Goal: Find specific page/section

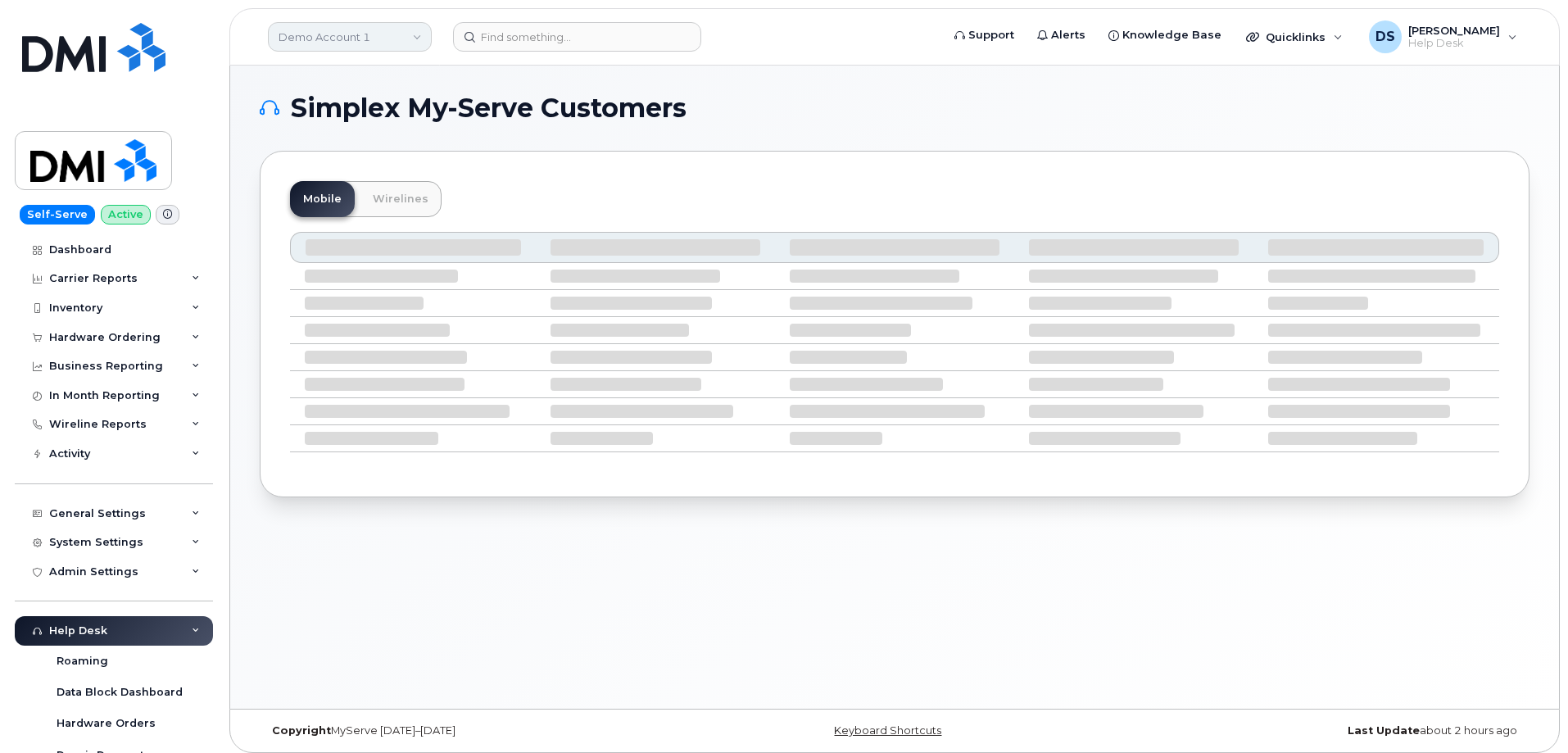
click at [413, 36] on link "Demo Account 1" at bounding box center [350, 37] width 164 height 30
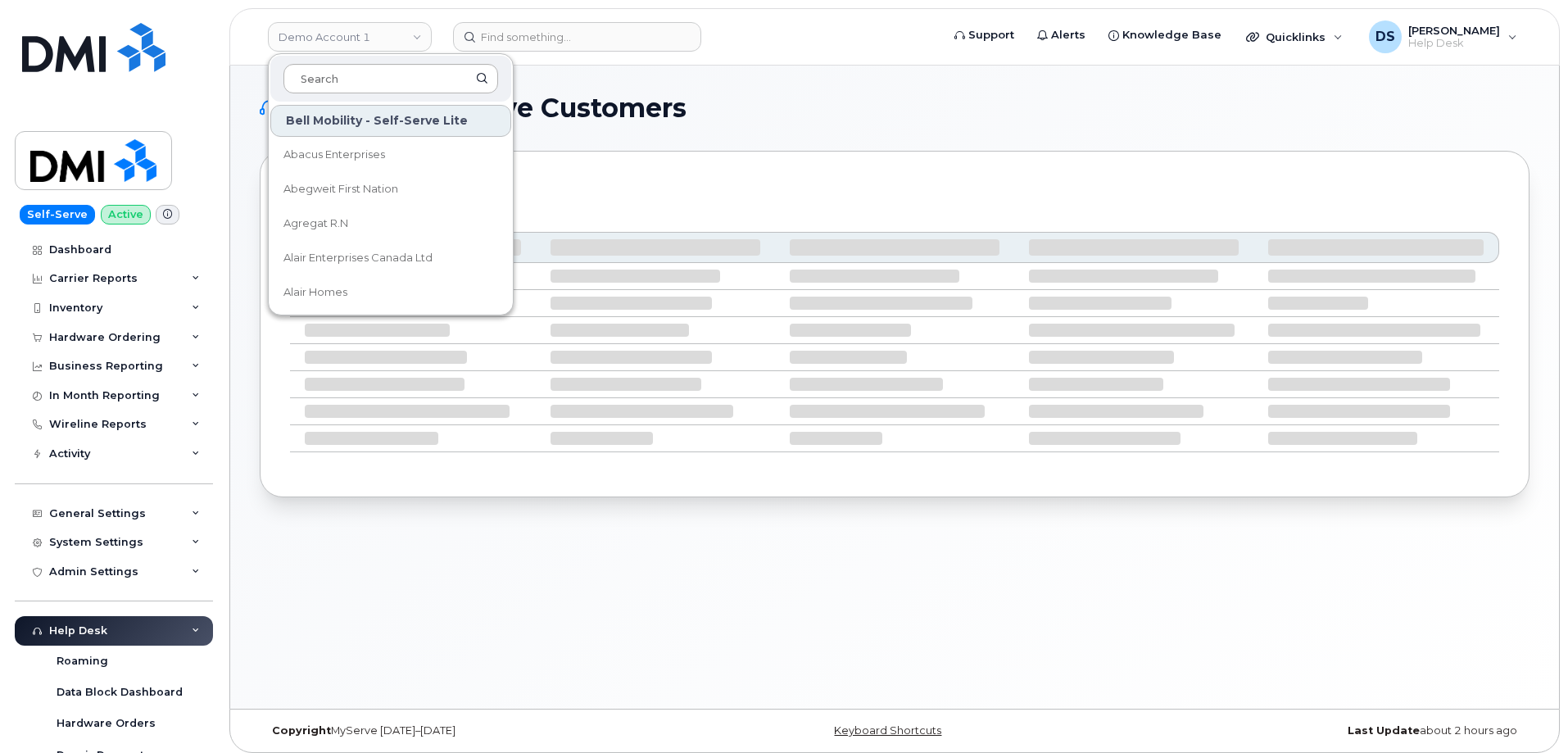
click at [359, 70] on input at bounding box center [391, 79] width 215 height 30
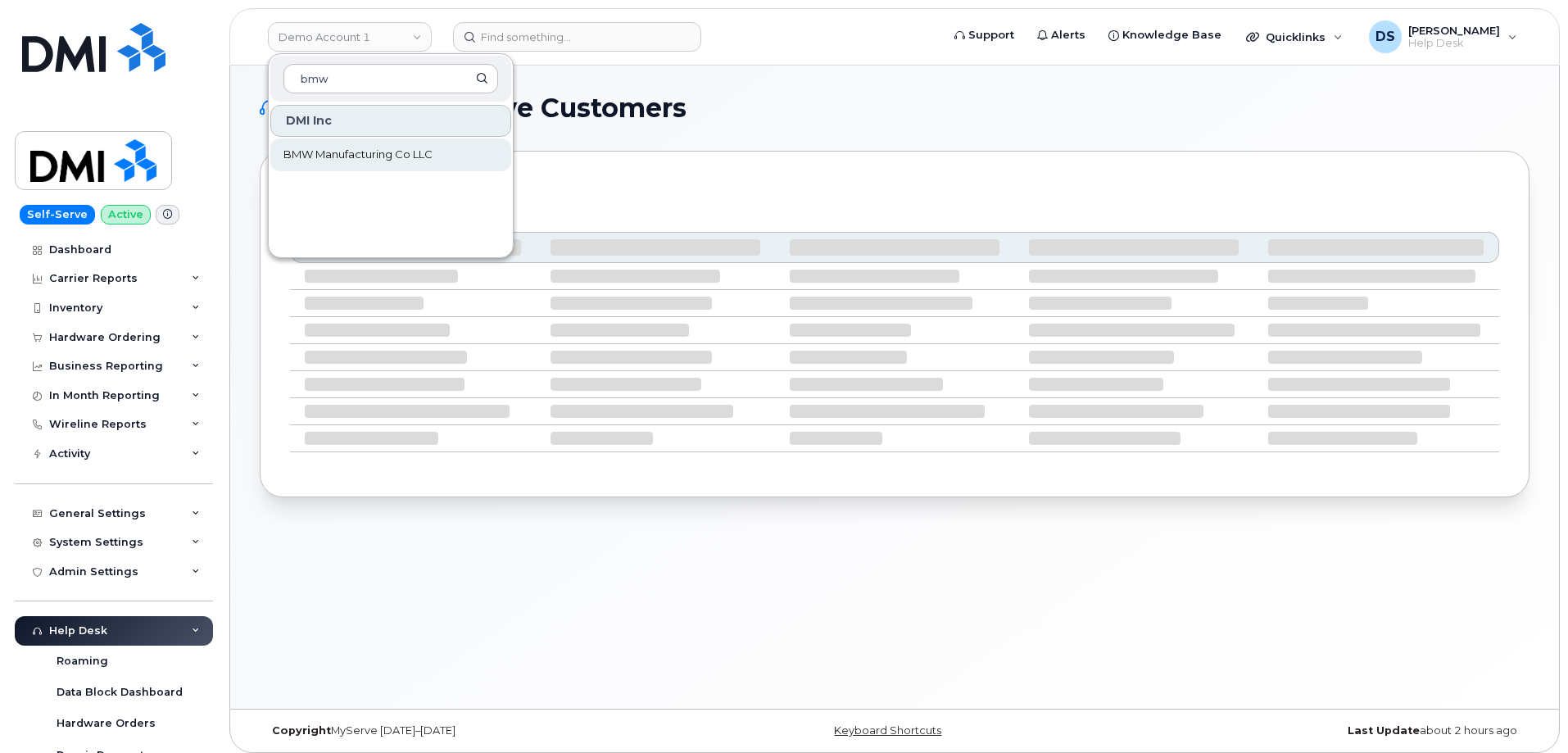
type input "bmw"
click at [375, 156] on span "BMW Manufacturing Co LLC" at bounding box center [358, 155] width 149 height 17
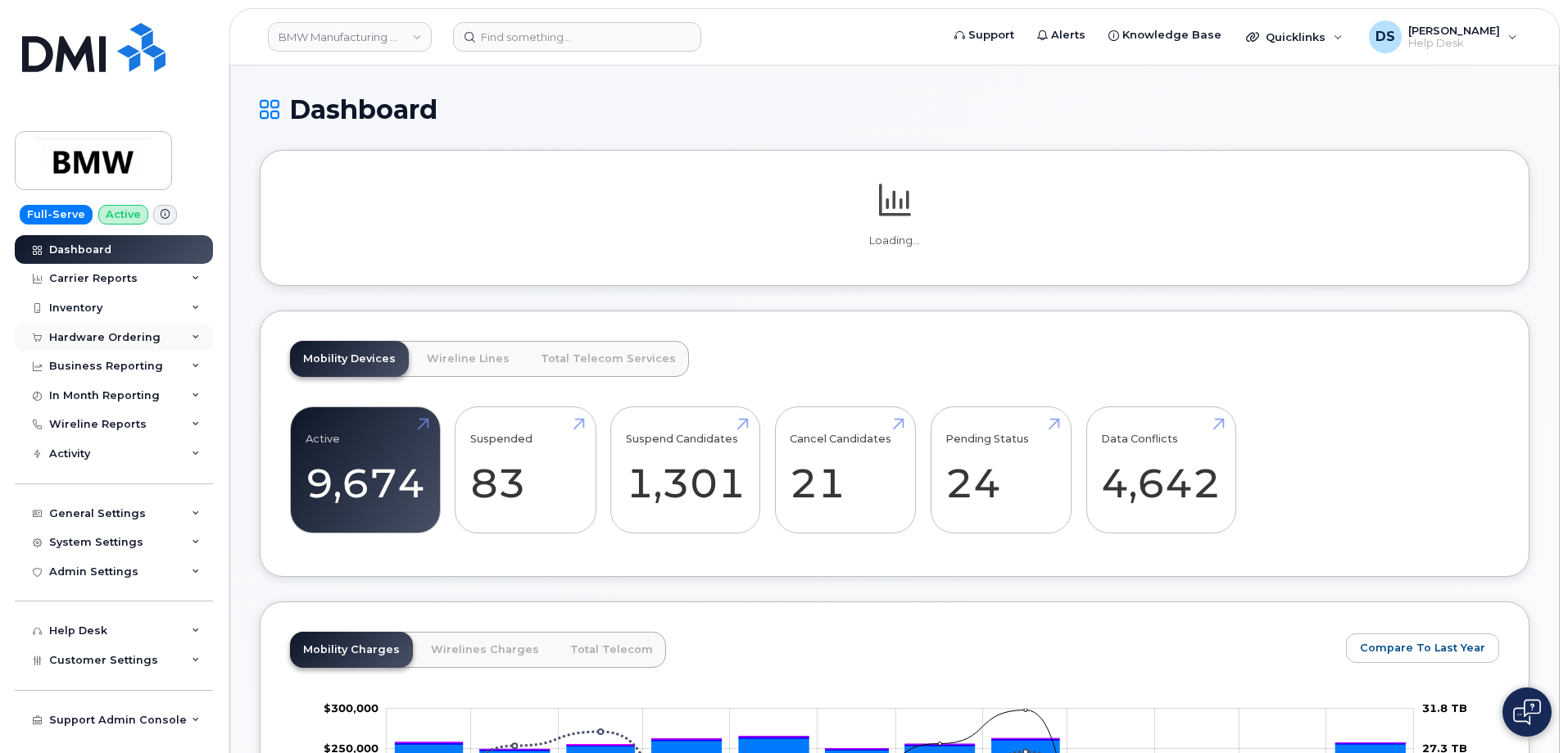
click at [197, 332] on div "Hardware Ordering" at bounding box center [114, 338] width 198 height 30
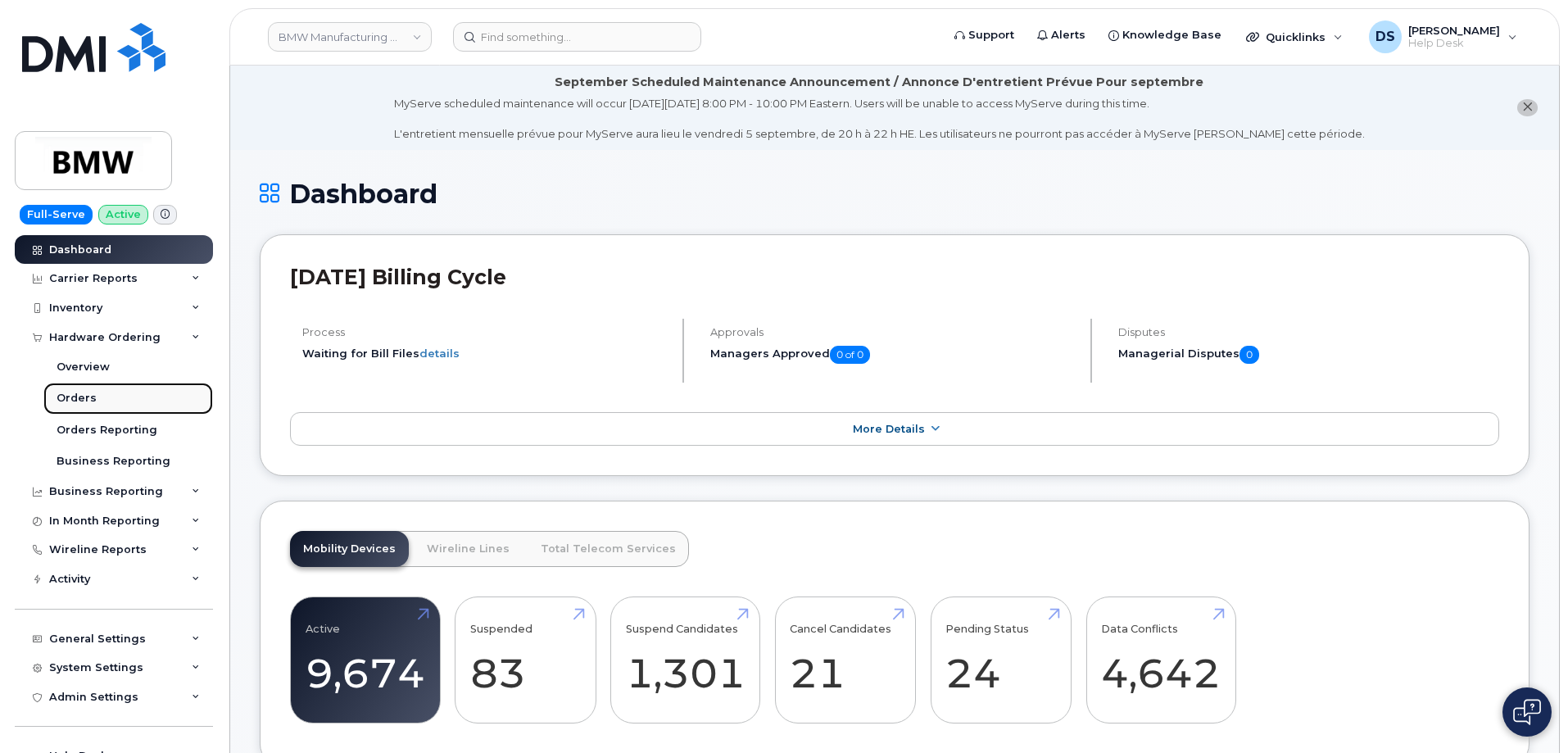
click at [74, 397] on div "Orders" at bounding box center [76, 399] width 41 height 15
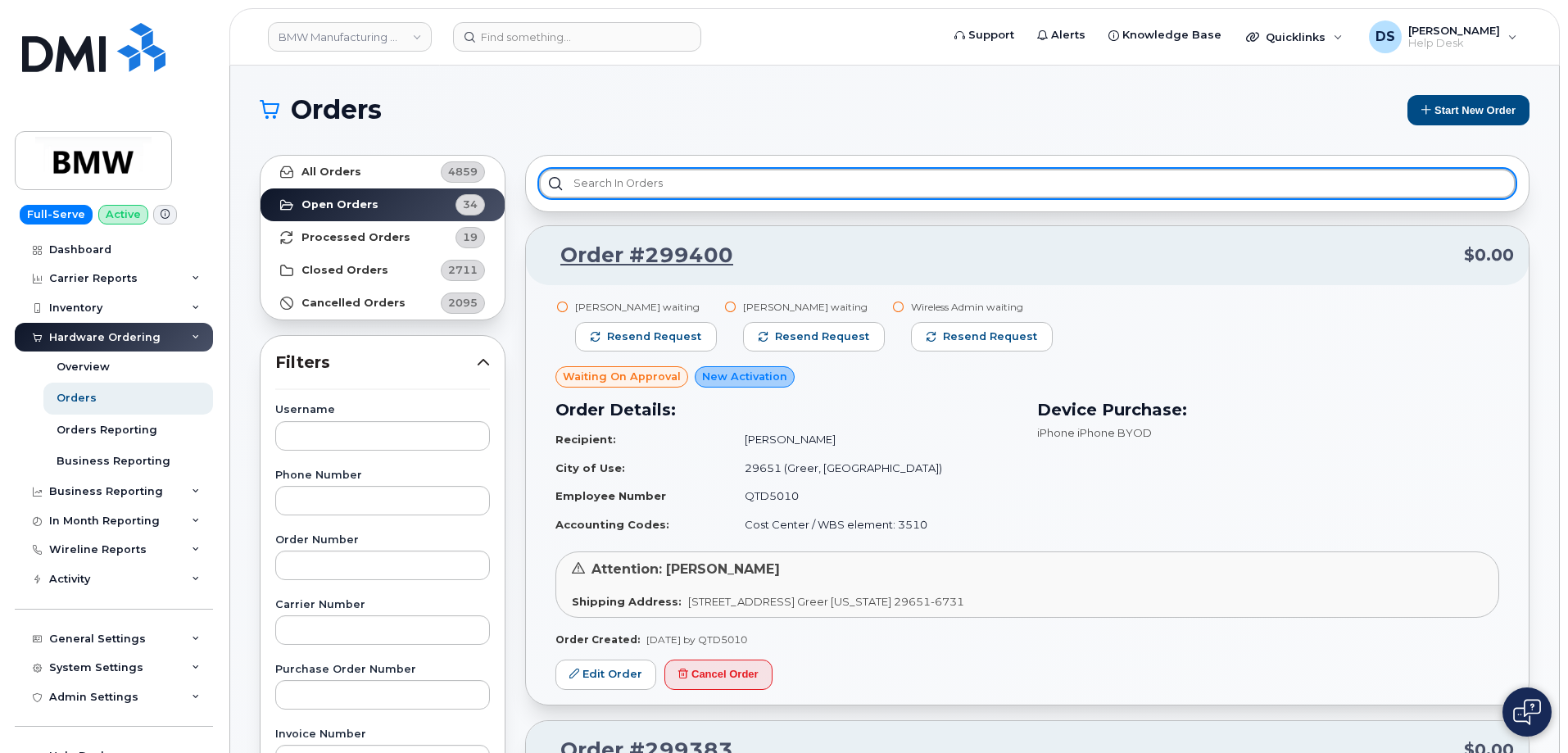
click at [663, 181] on input "text" at bounding box center [1027, 184] width 977 height 30
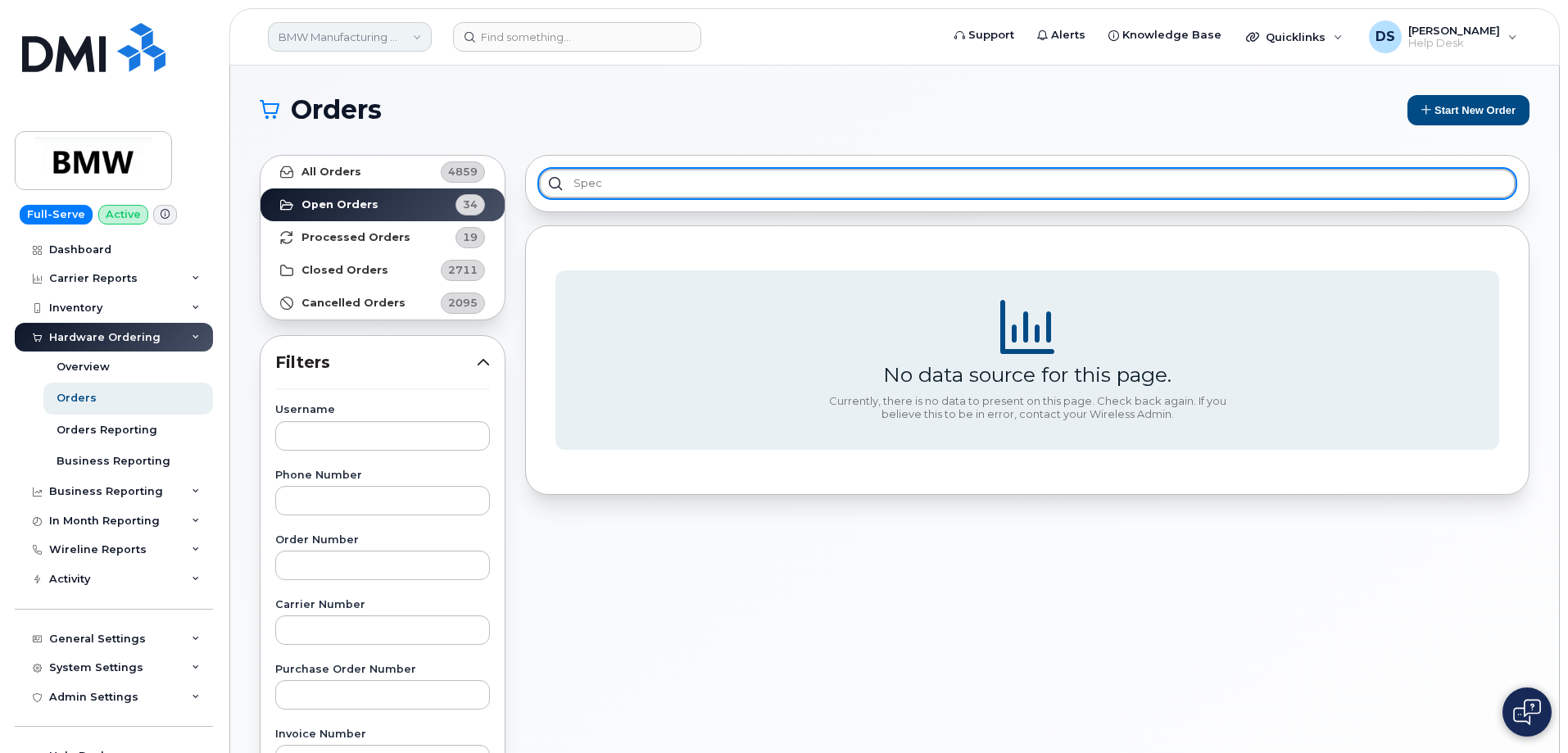
type input "spec"
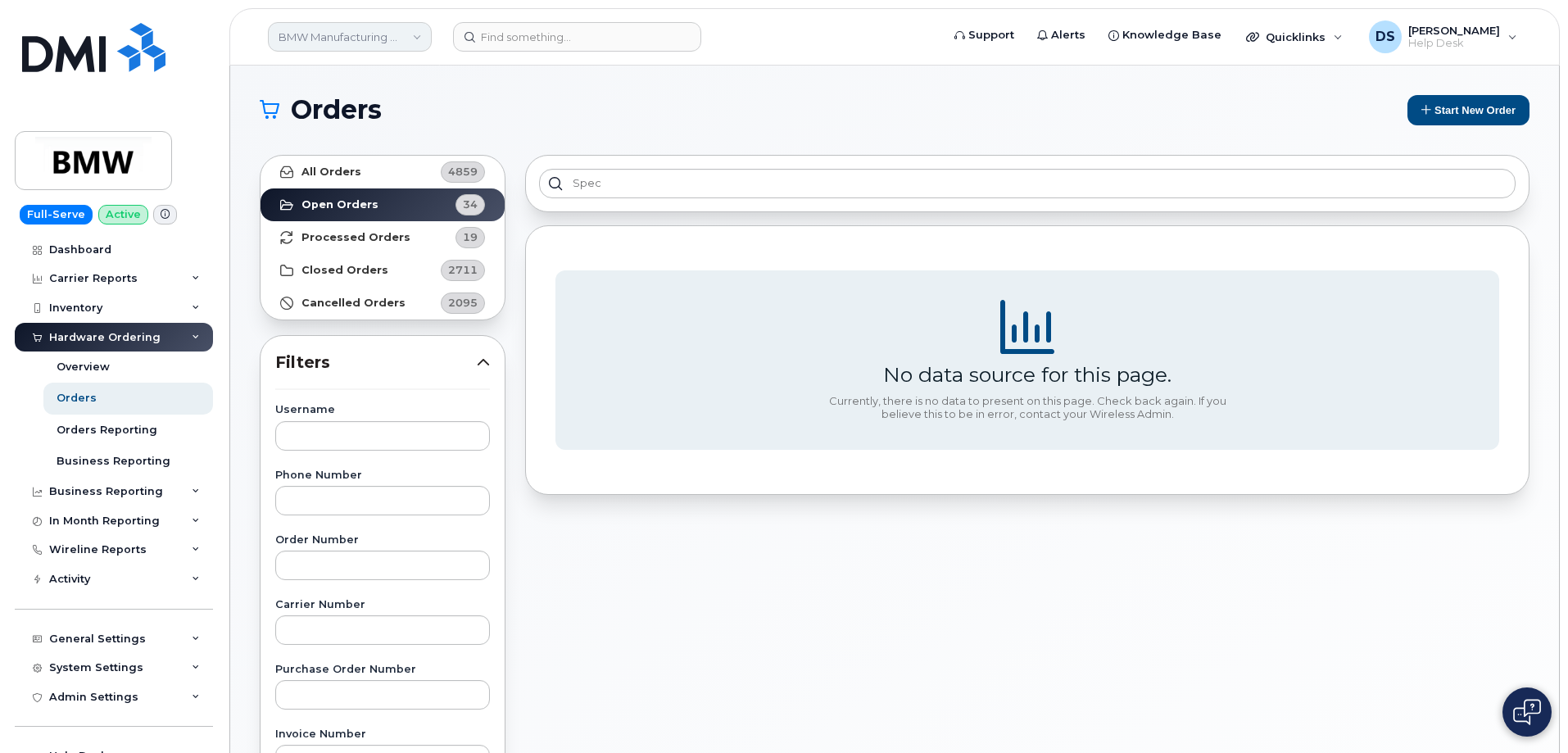
click at [418, 38] on link "BMW Manufacturing Co LLC" at bounding box center [350, 37] width 164 height 30
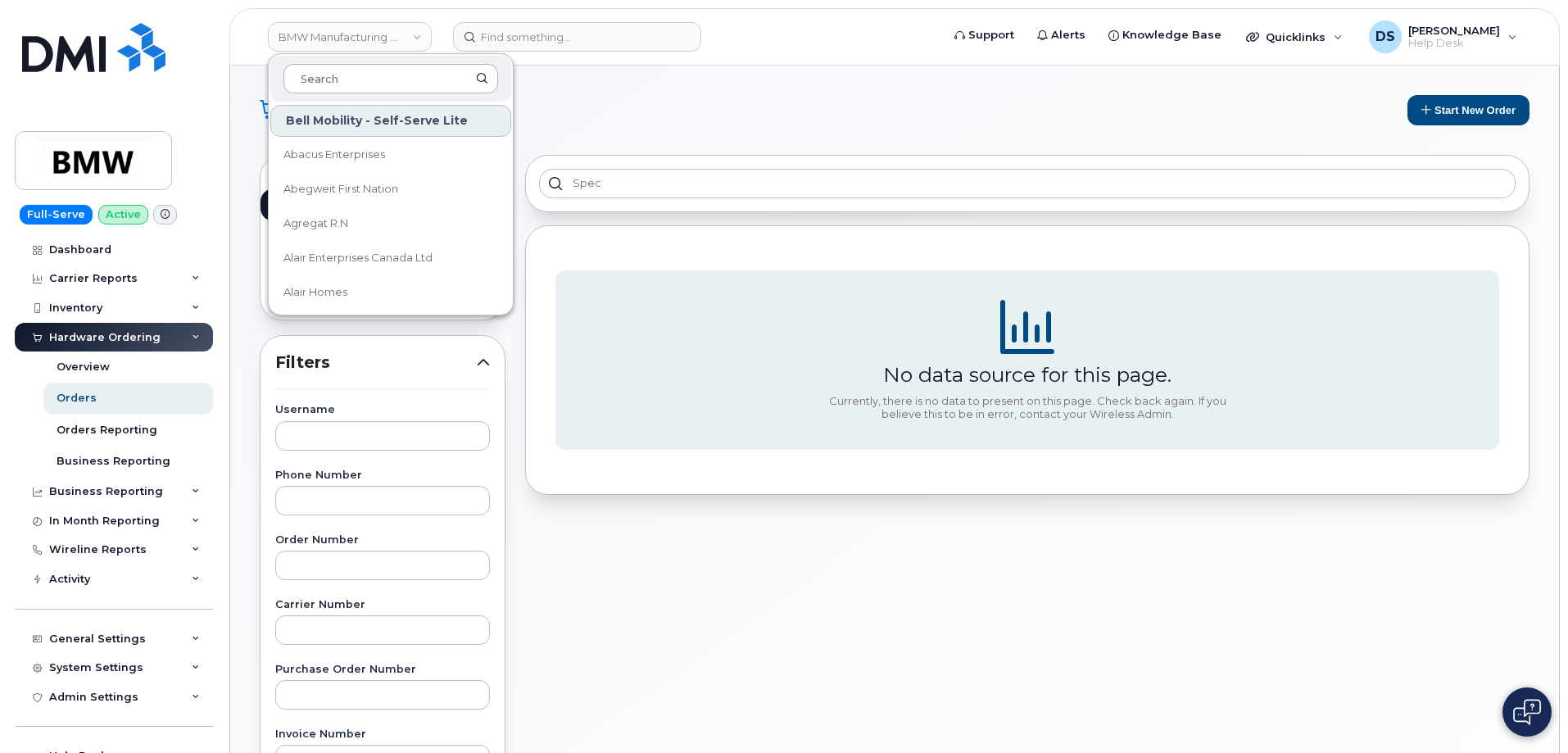
drag, startPoint x: 337, startPoint y: 74, endPoint x: 351, endPoint y: 74, distance: 14.0
click at [344, 74] on input at bounding box center [391, 79] width 215 height 30
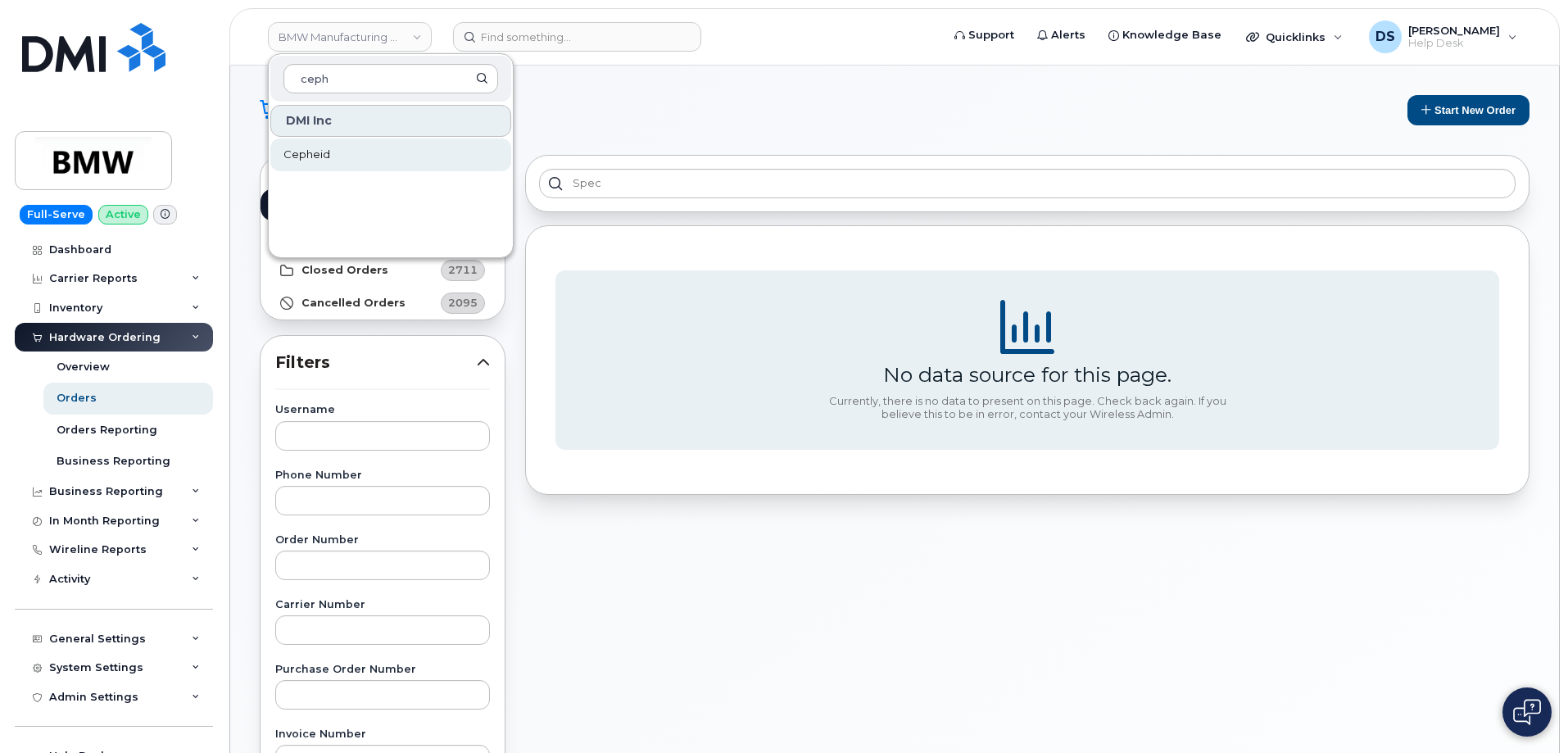
type input "ceph"
click at [325, 161] on span "Cepheid" at bounding box center [307, 155] width 46 height 17
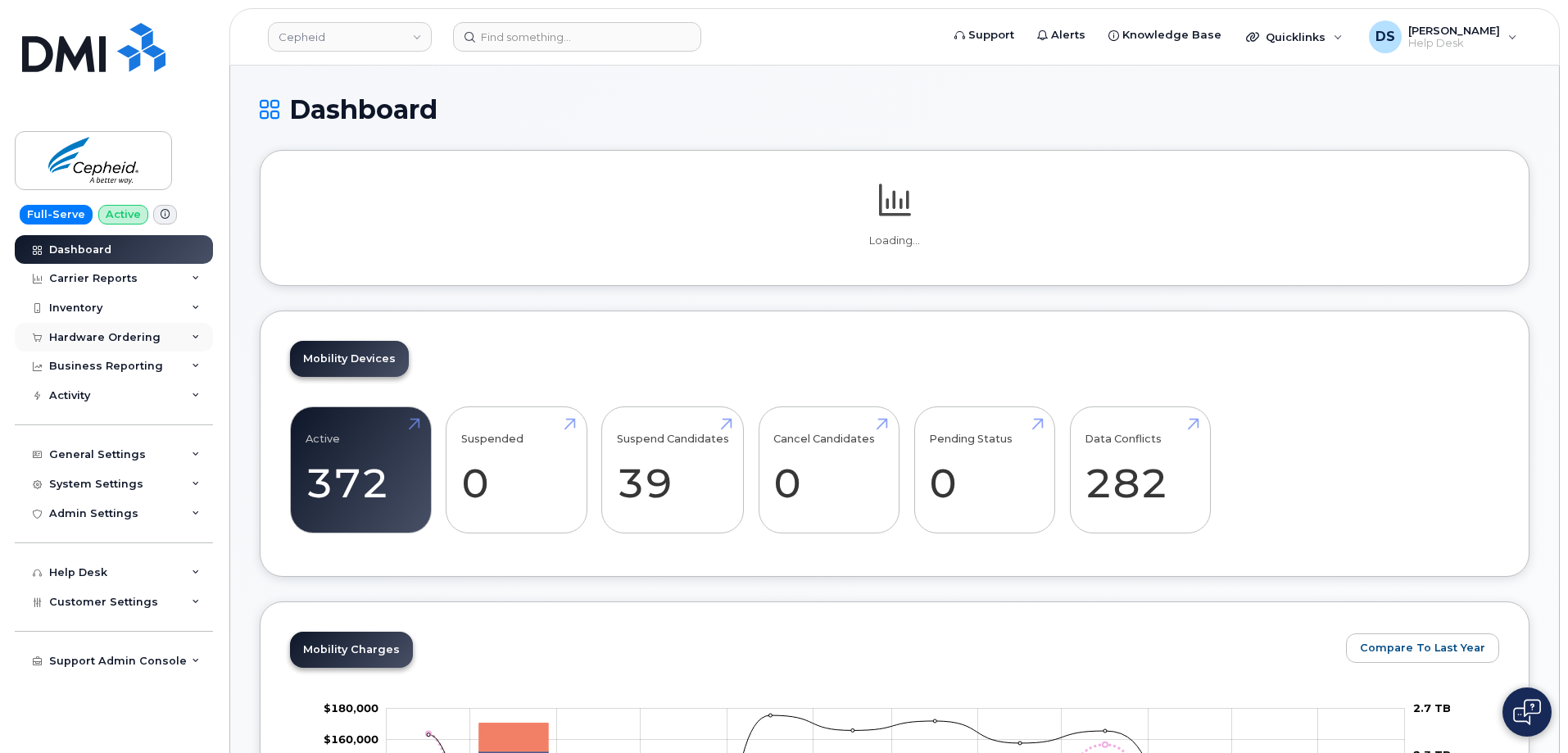
click at [196, 336] on icon at bounding box center [196, 338] width 8 height 8
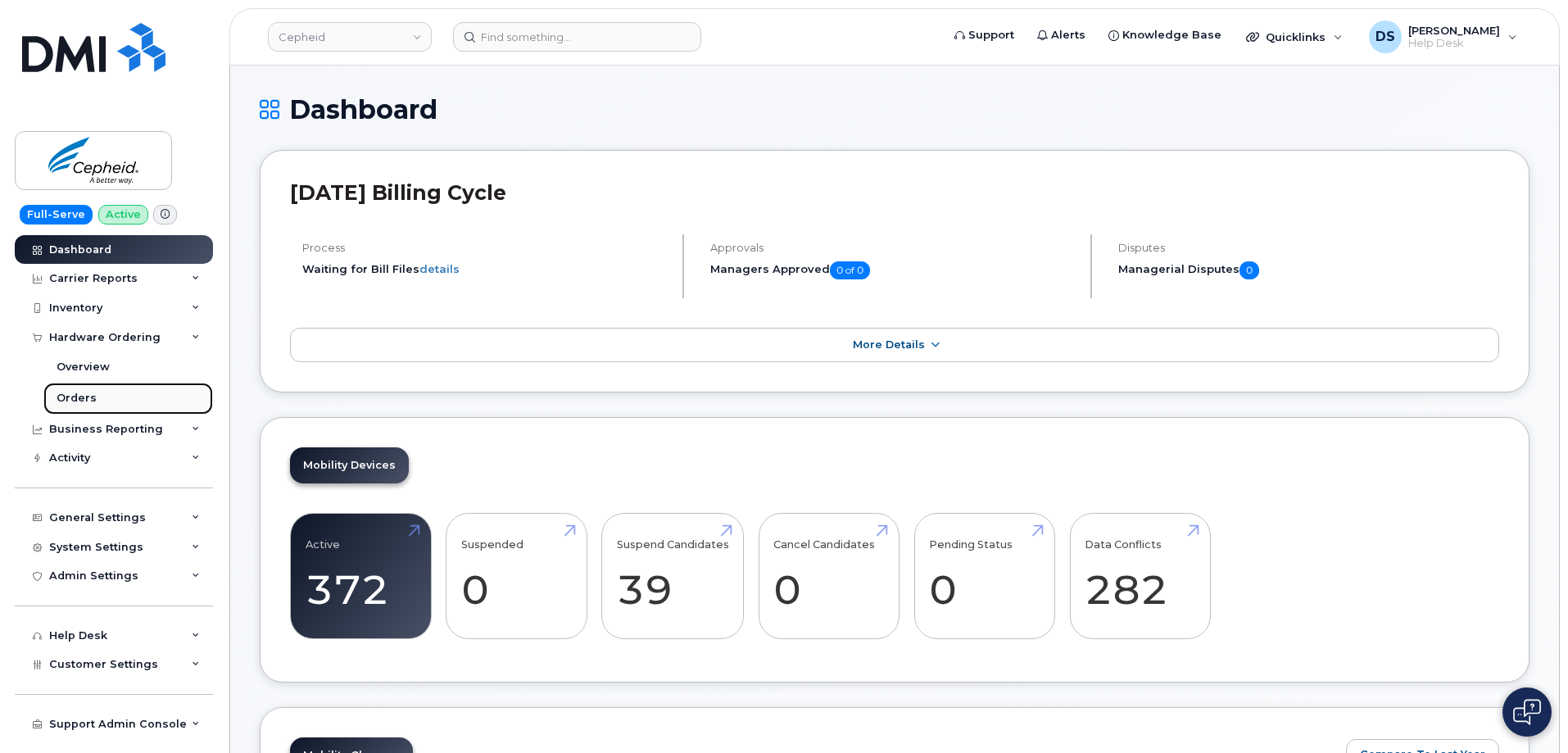
click at [88, 400] on div "Orders" at bounding box center [76, 399] width 41 height 15
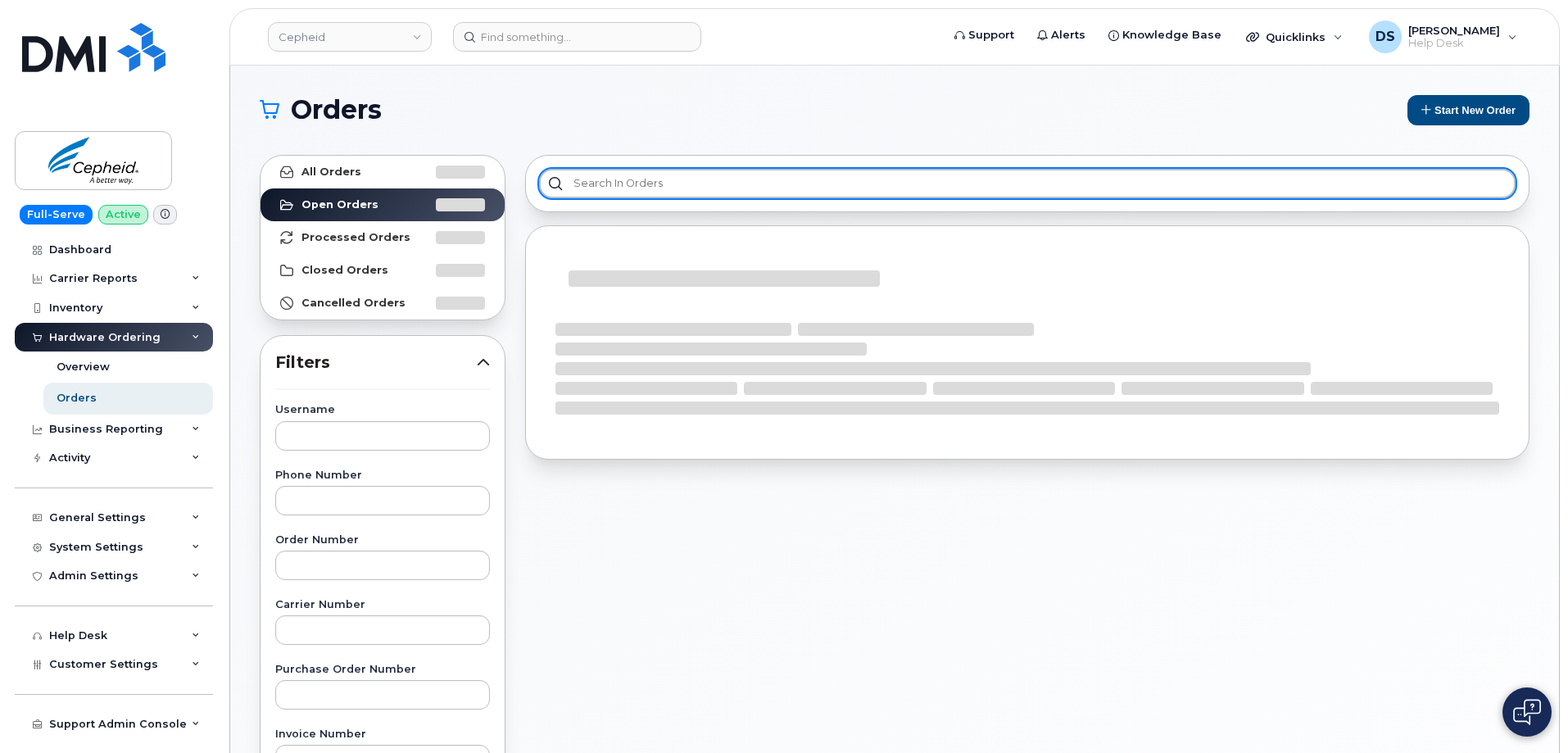
drag, startPoint x: 629, startPoint y: 184, endPoint x: 640, endPoint y: 167, distance: 20.2
click at [640, 169] on input "text" at bounding box center [1027, 184] width 977 height 30
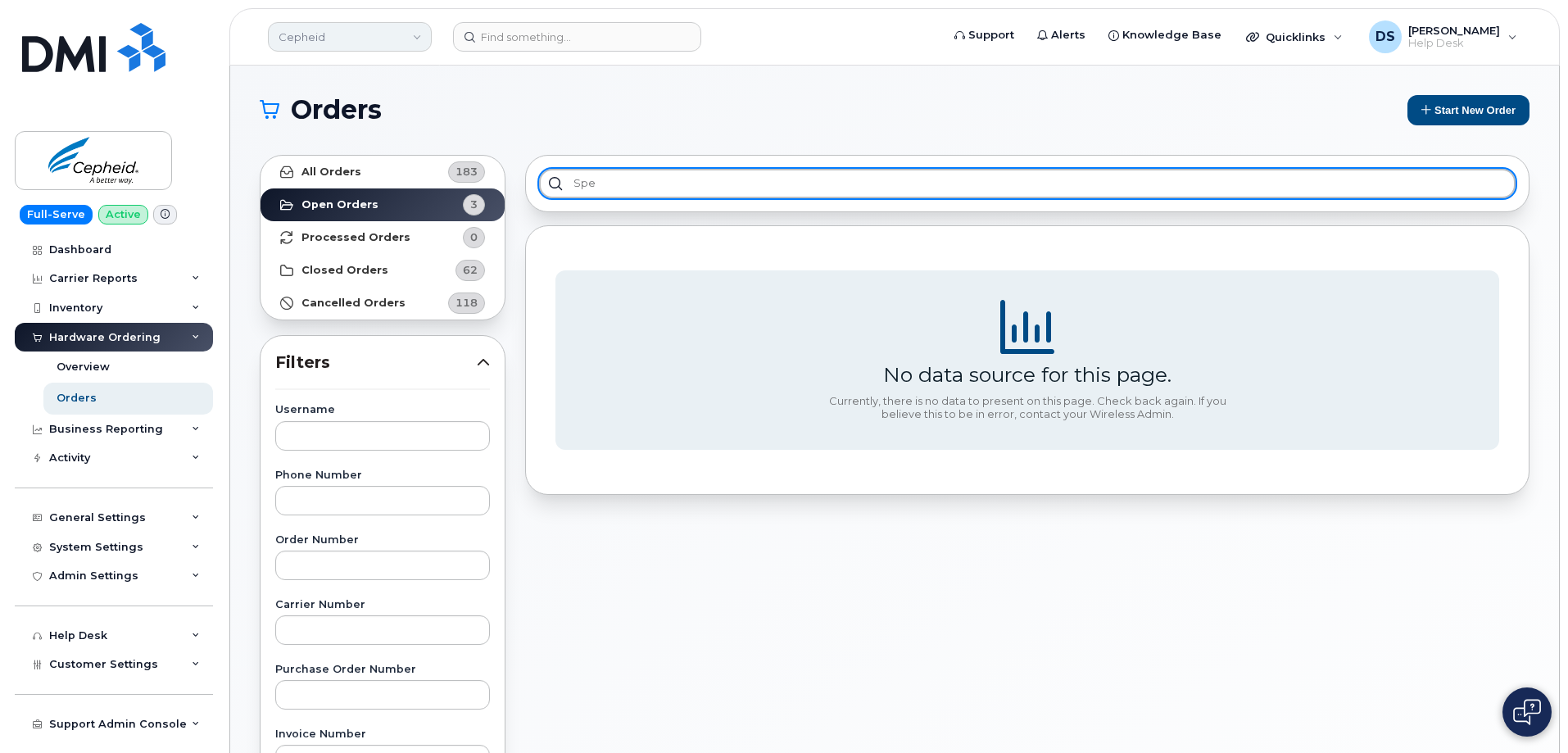
type input "spe"
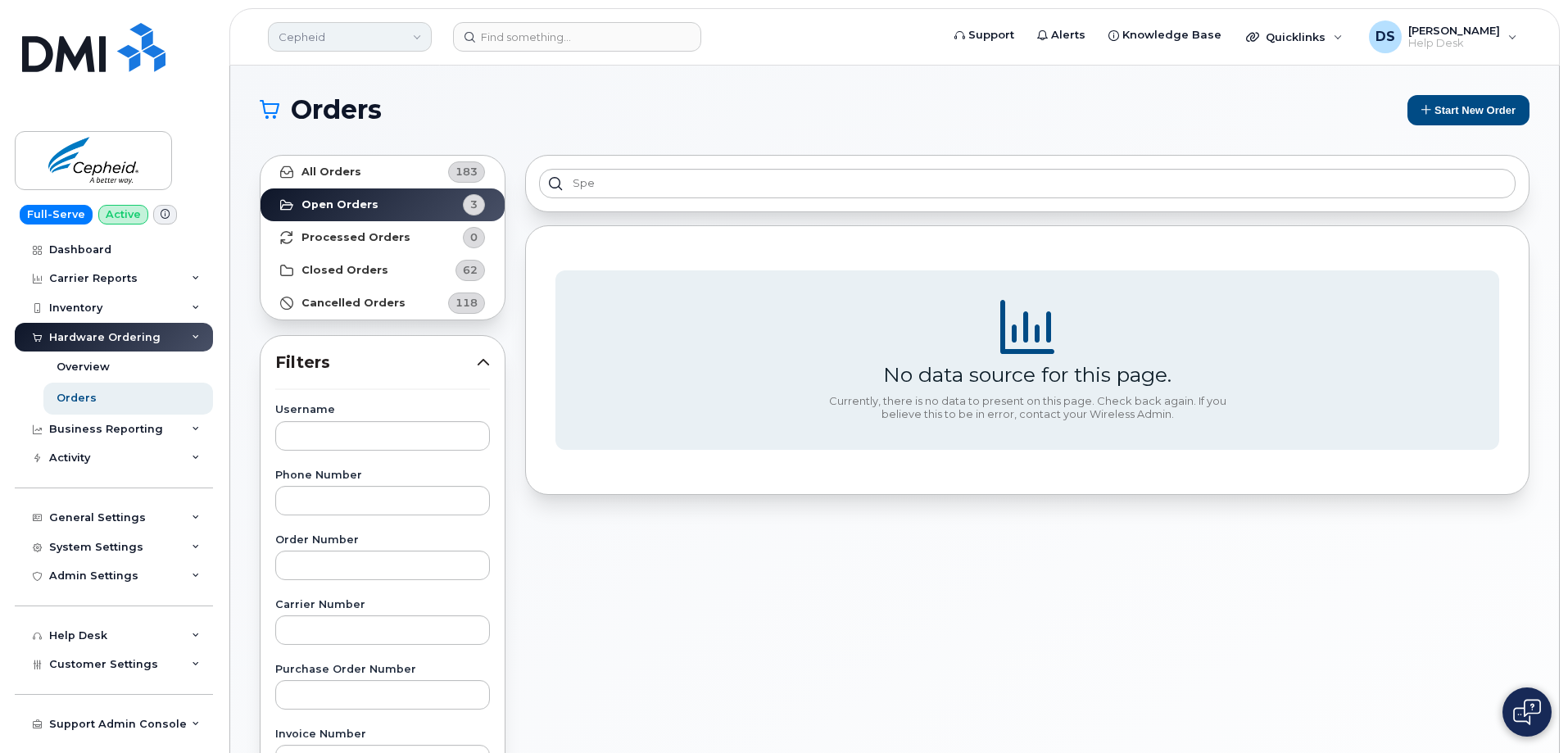
click at [417, 39] on link "Cepheid" at bounding box center [350, 37] width 164 height 30
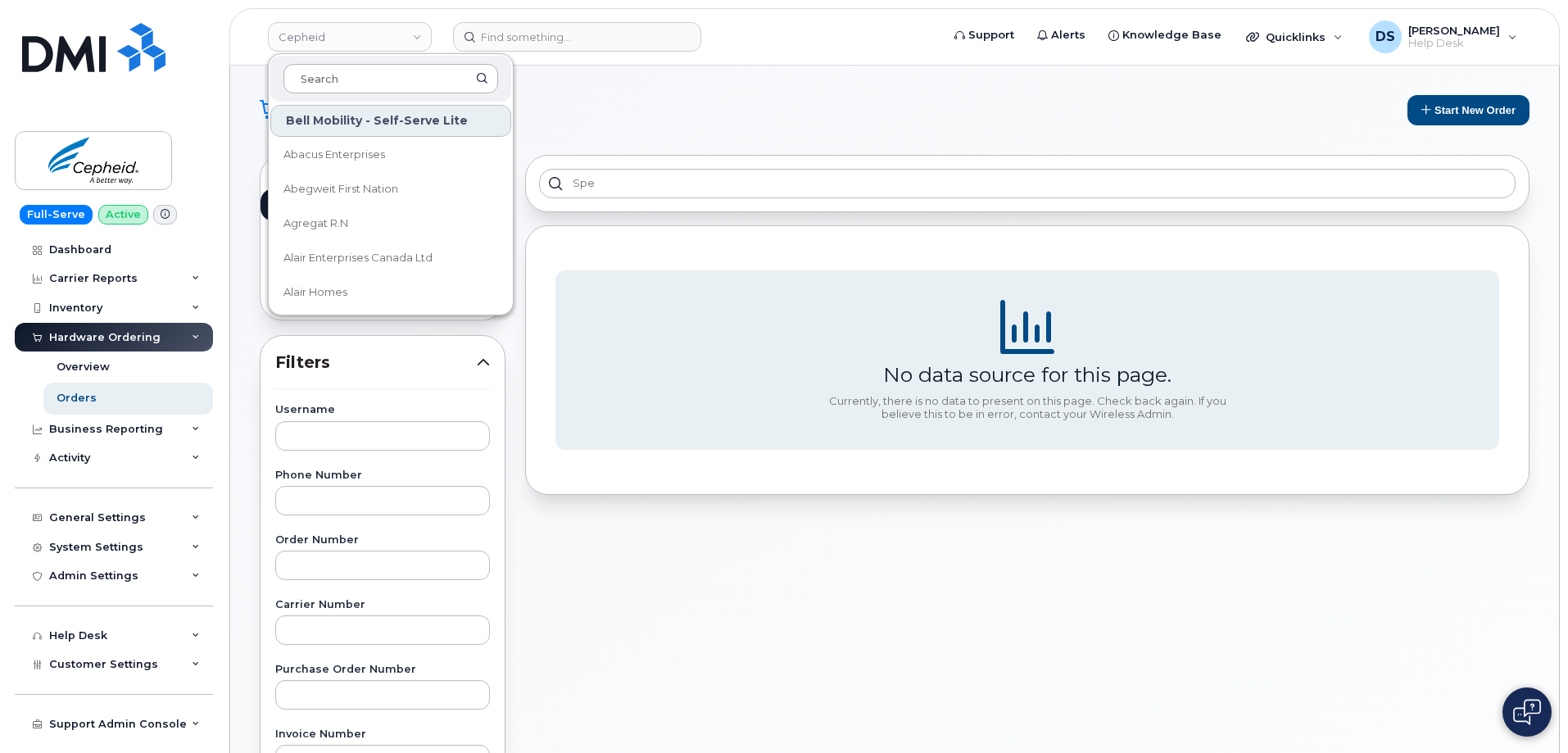
click at [346, 75] on input at bounding box center [391, 79] width 215 height 30
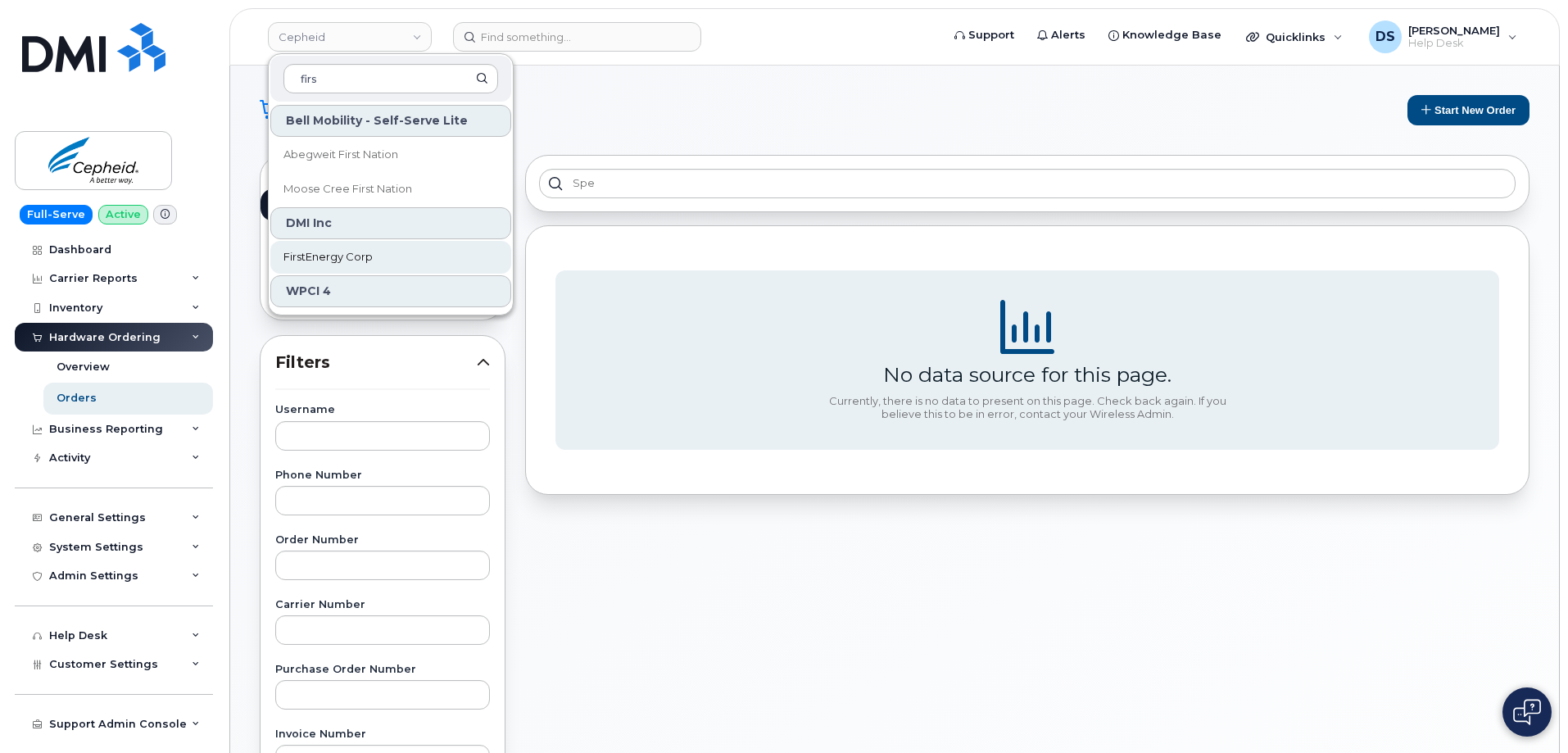
type input "firs"
click at [320, 253] on span "FirstEnergy Corp" at bounding box center [328, 257] width 89 height 17
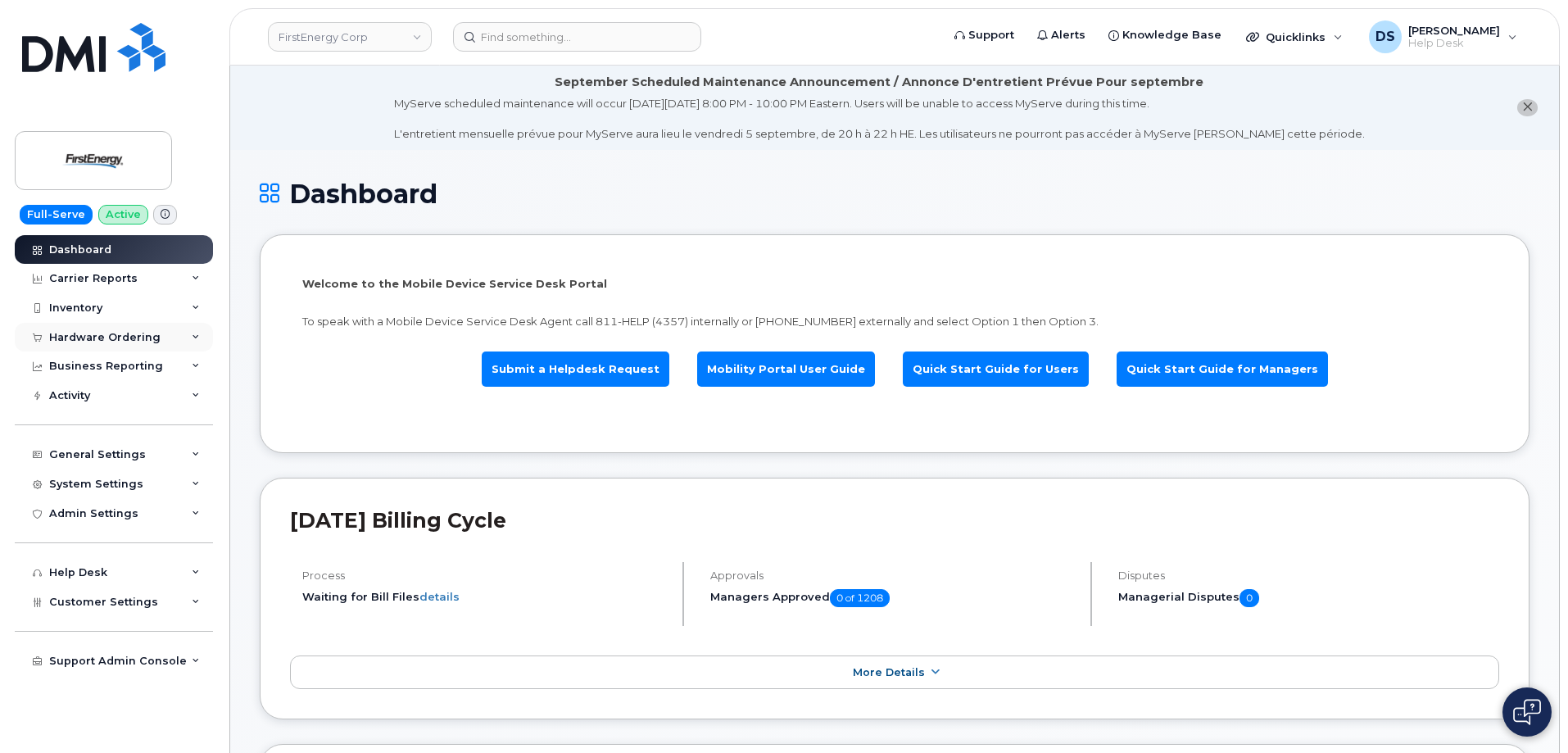
click at [196, 334] on icon at bounding box center [196, 338] width 8 height 8
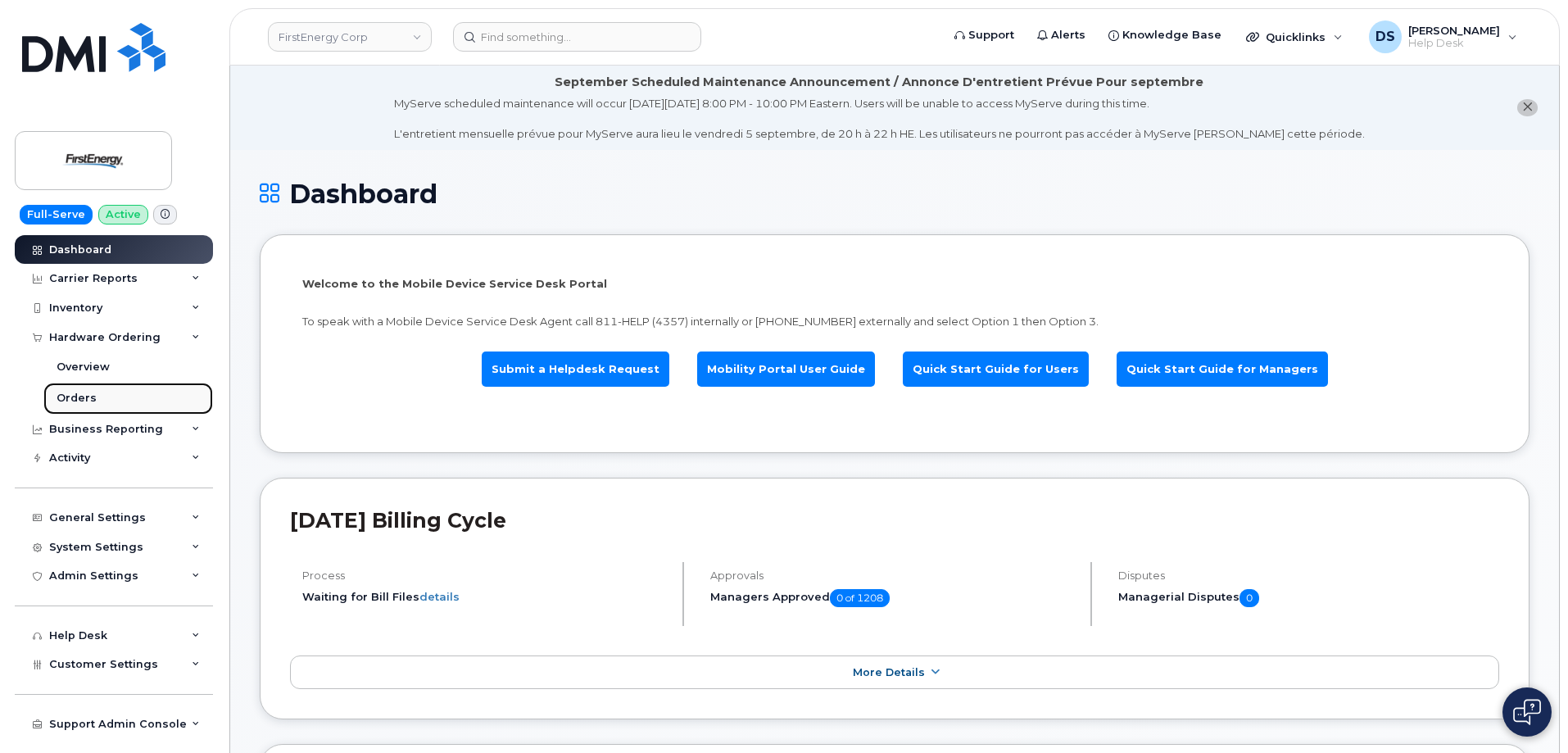
click at [107, 396] on link "Orders" at bounding box center [128, 399] width 170 height 31
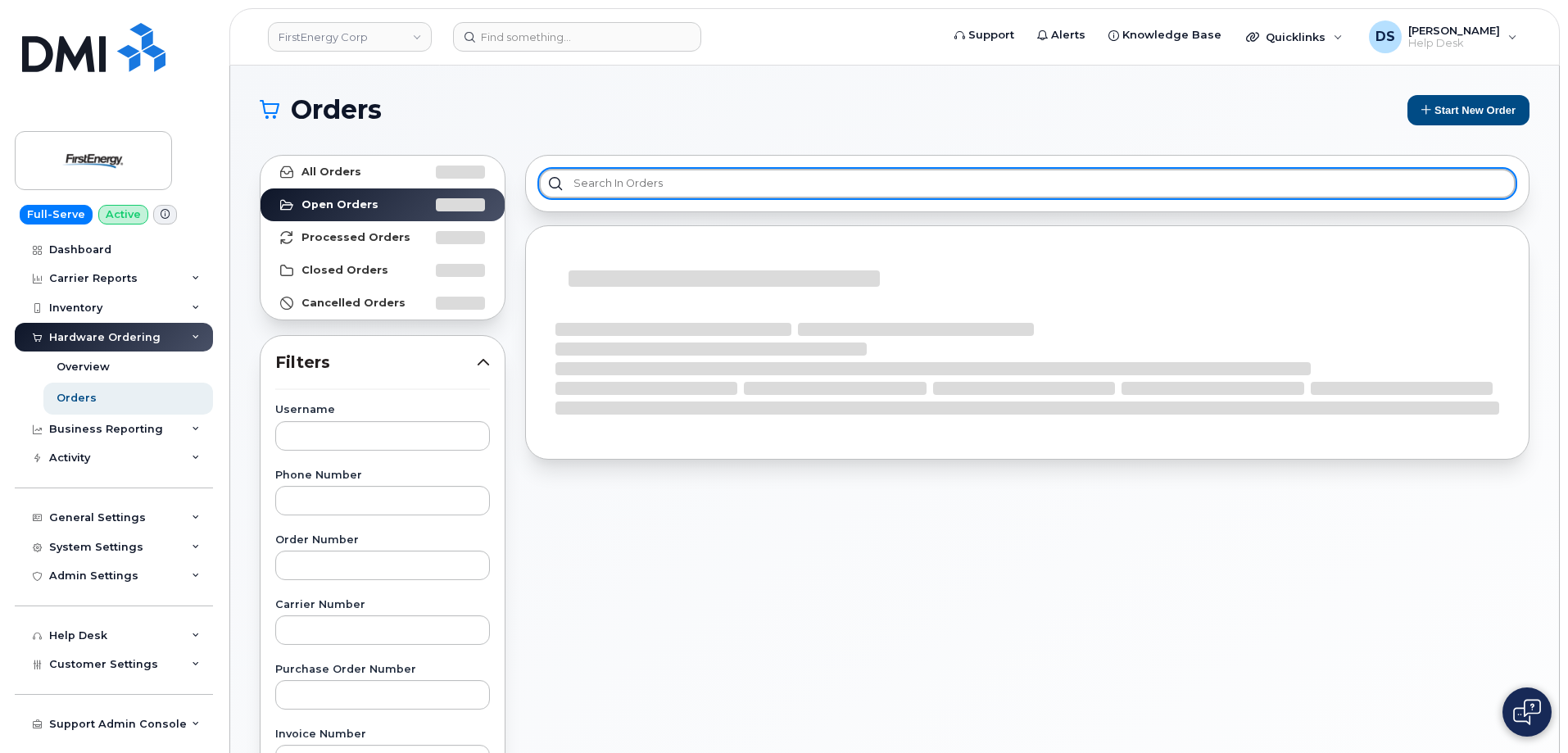
click at [610, 185] on input "text" at bounding box center [1027, 184] width 977 height 30
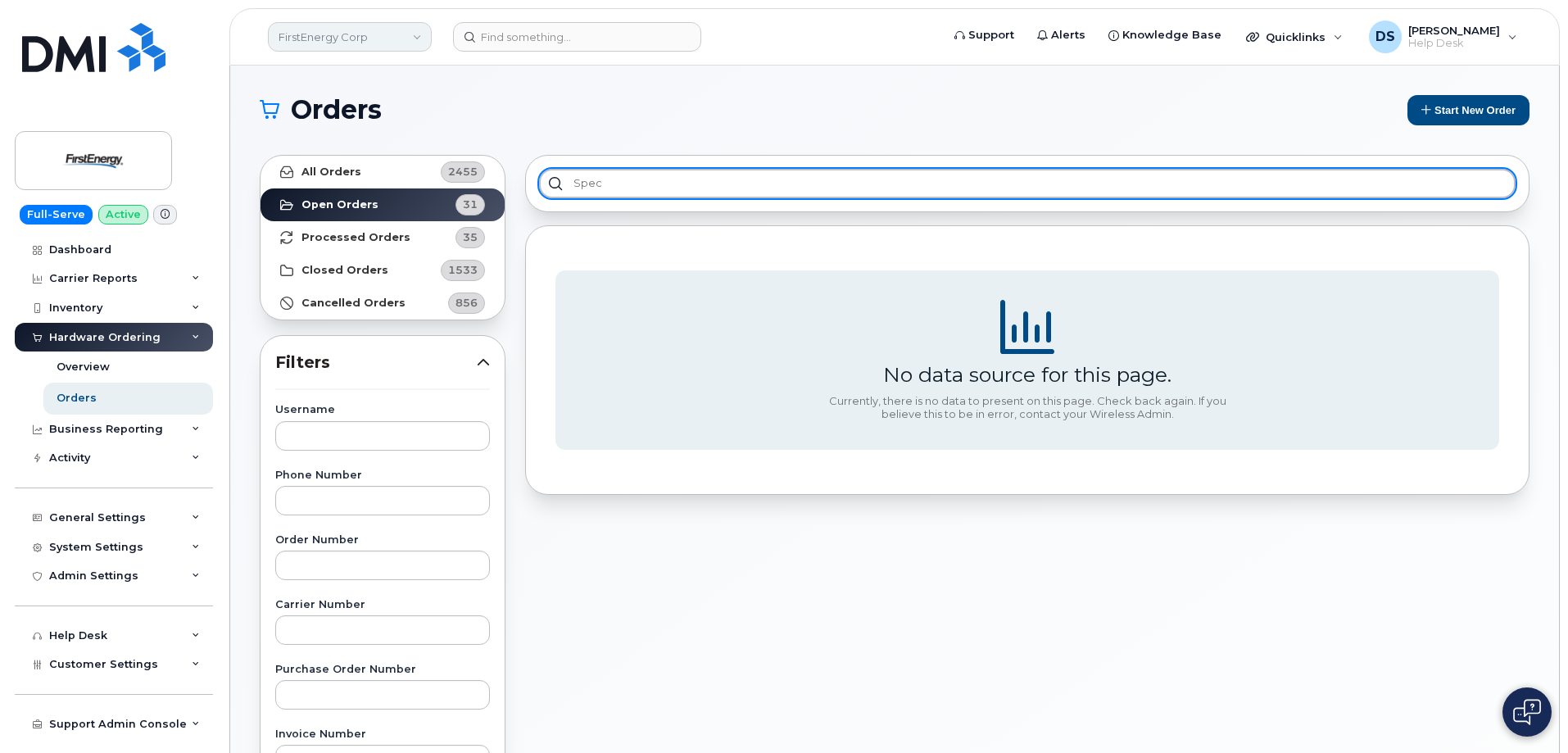
type input "spec"
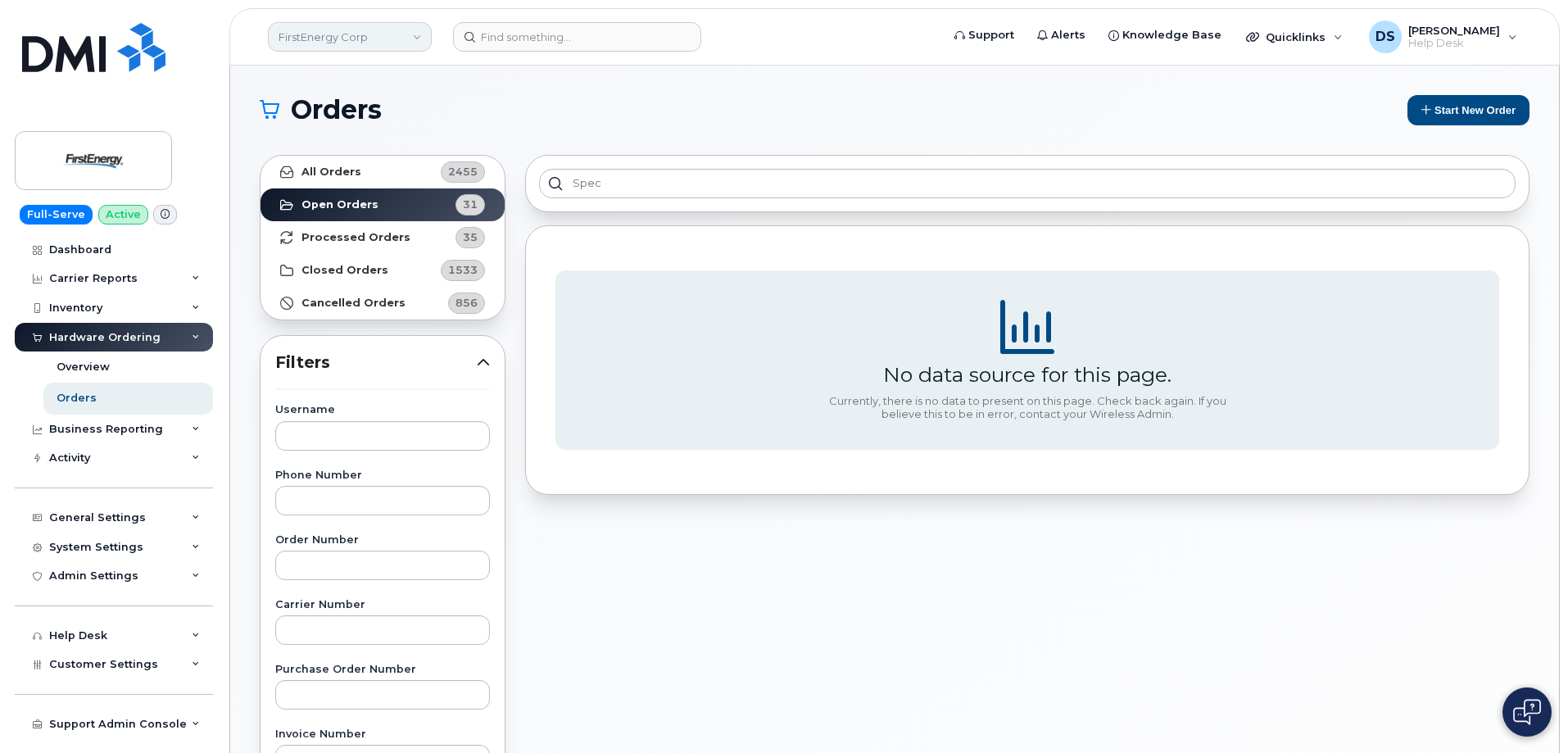
click at [419, 33] on link "FirstEnergy Corp" at bounding box center [350, 37] width 164 height 30
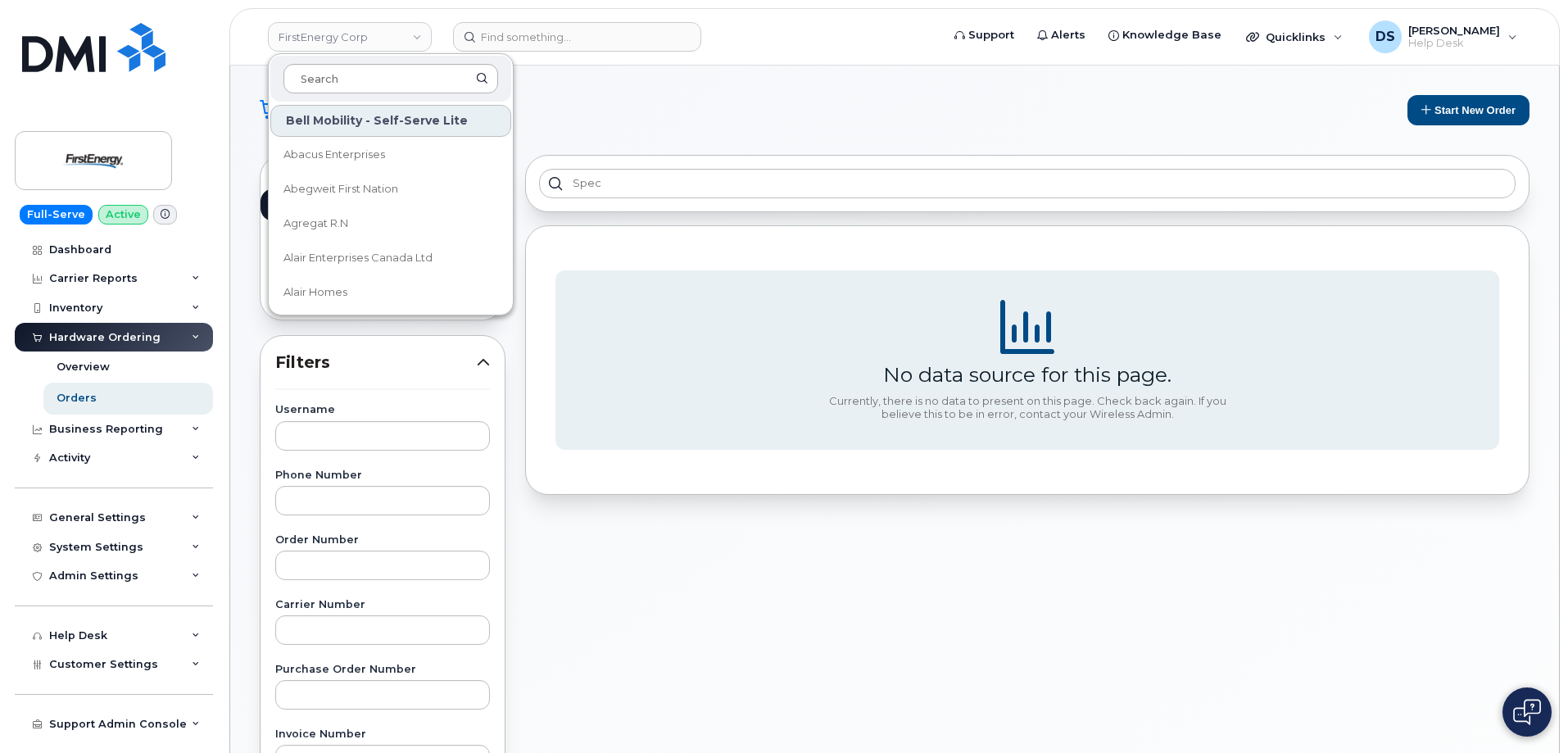
click at [328, 76] on input at bounding box center [391, 79] width 215 height 30
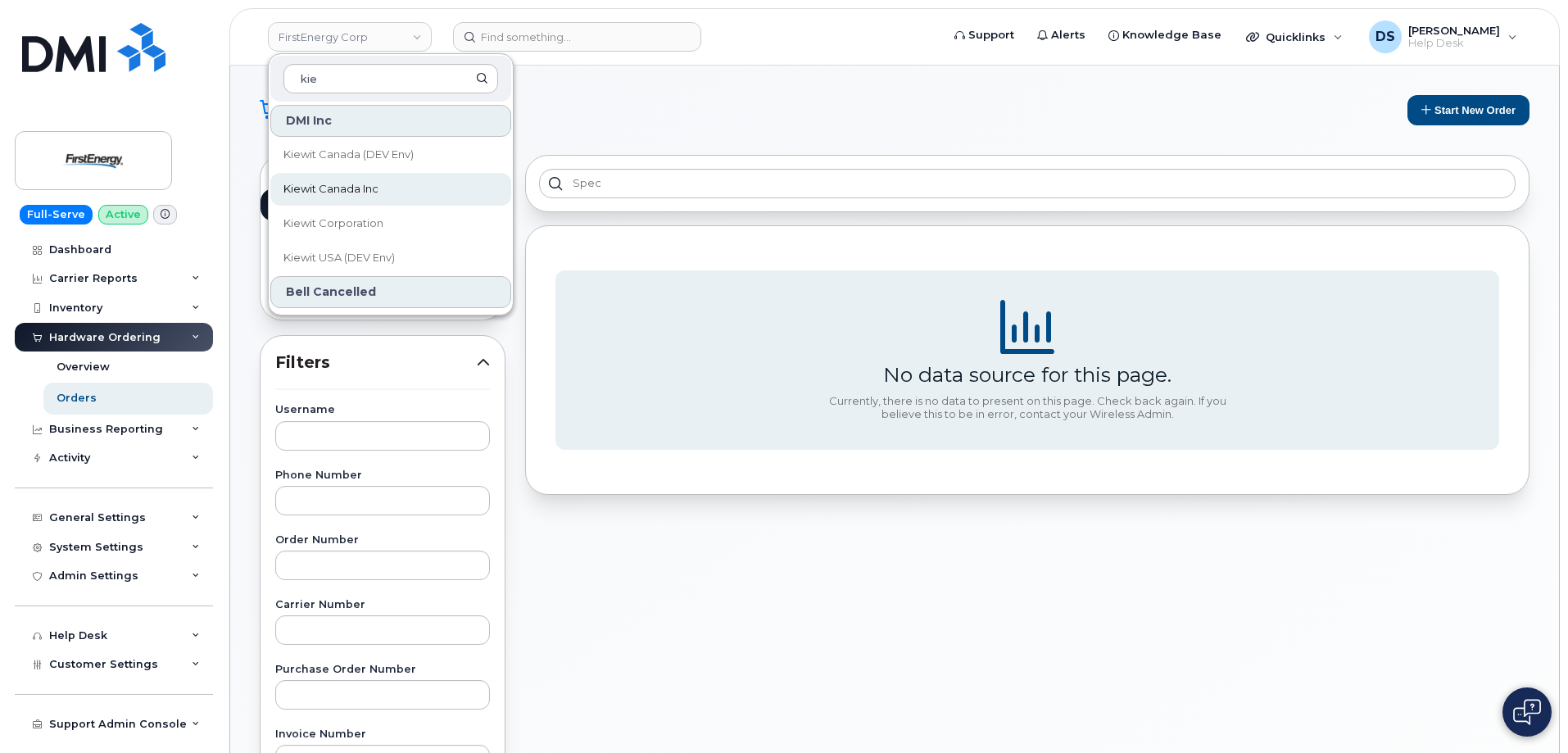
type input "kie"
click at [347, 189] on span "Kiewit Canada Inc" at bounding box center [331, 189] width 95 height 17
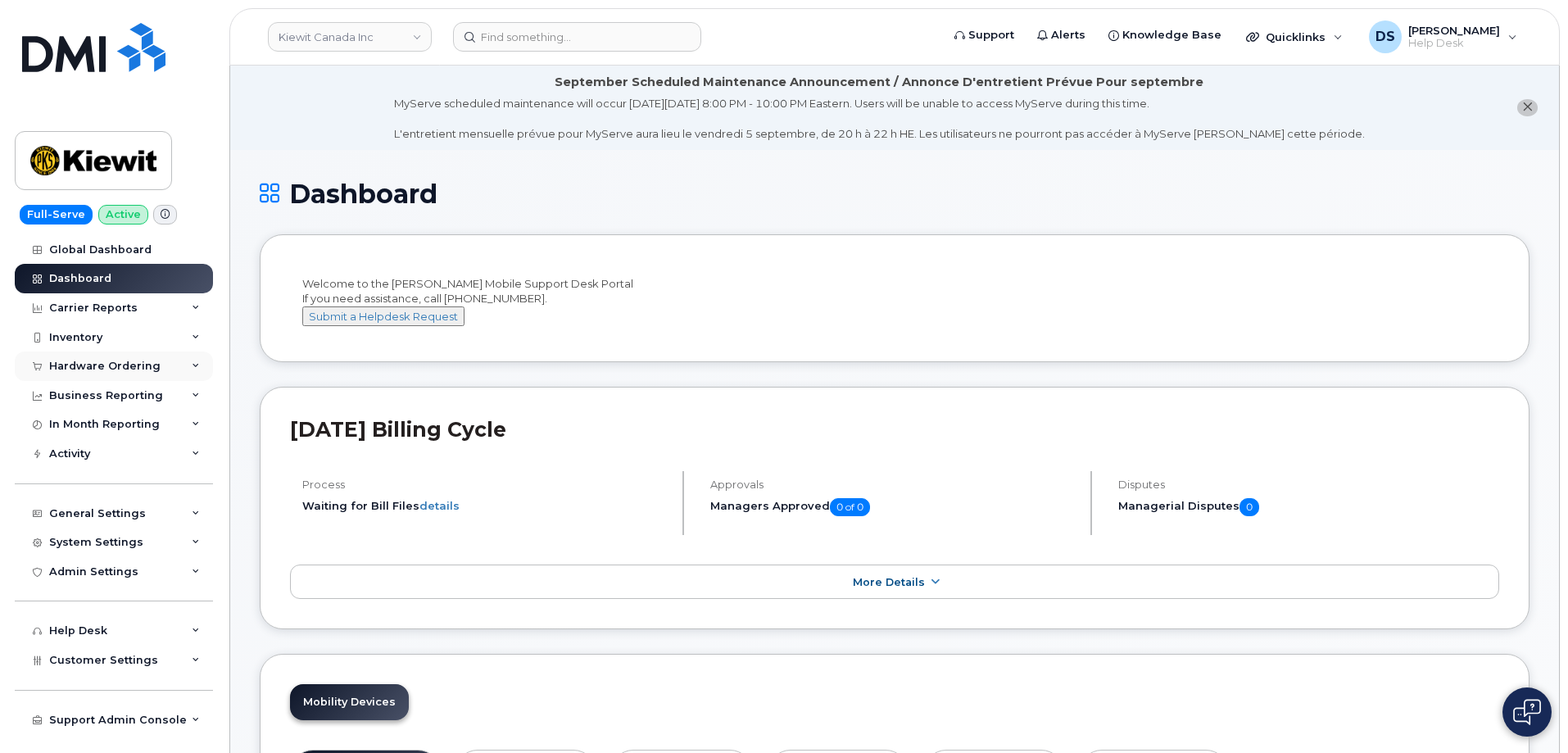
click at [196, 366] on icon at bounding box center [196, 367] width 8 height 8
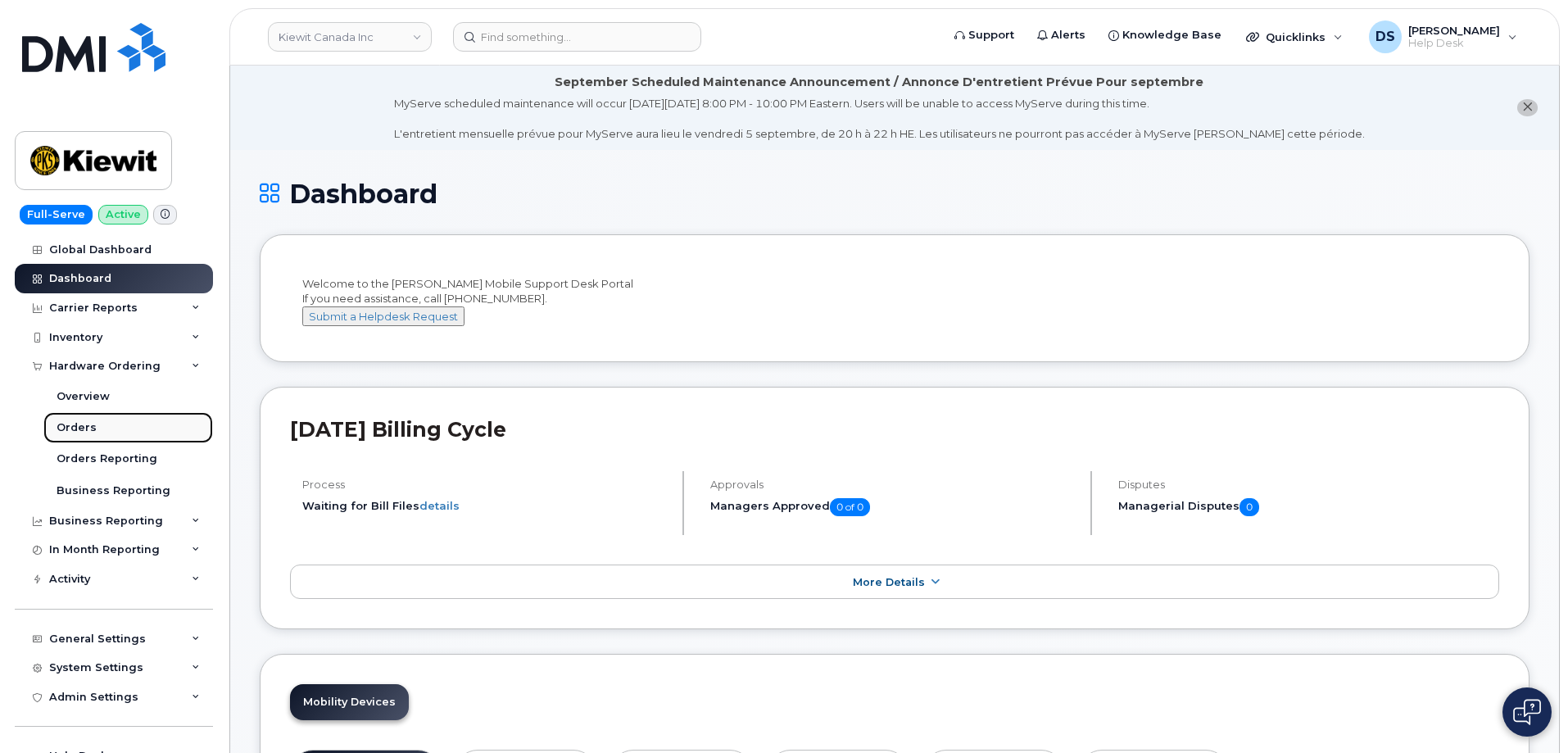
click at [79, 424] on div "Orders" at bounding box center [76, 428] width 41 height 15
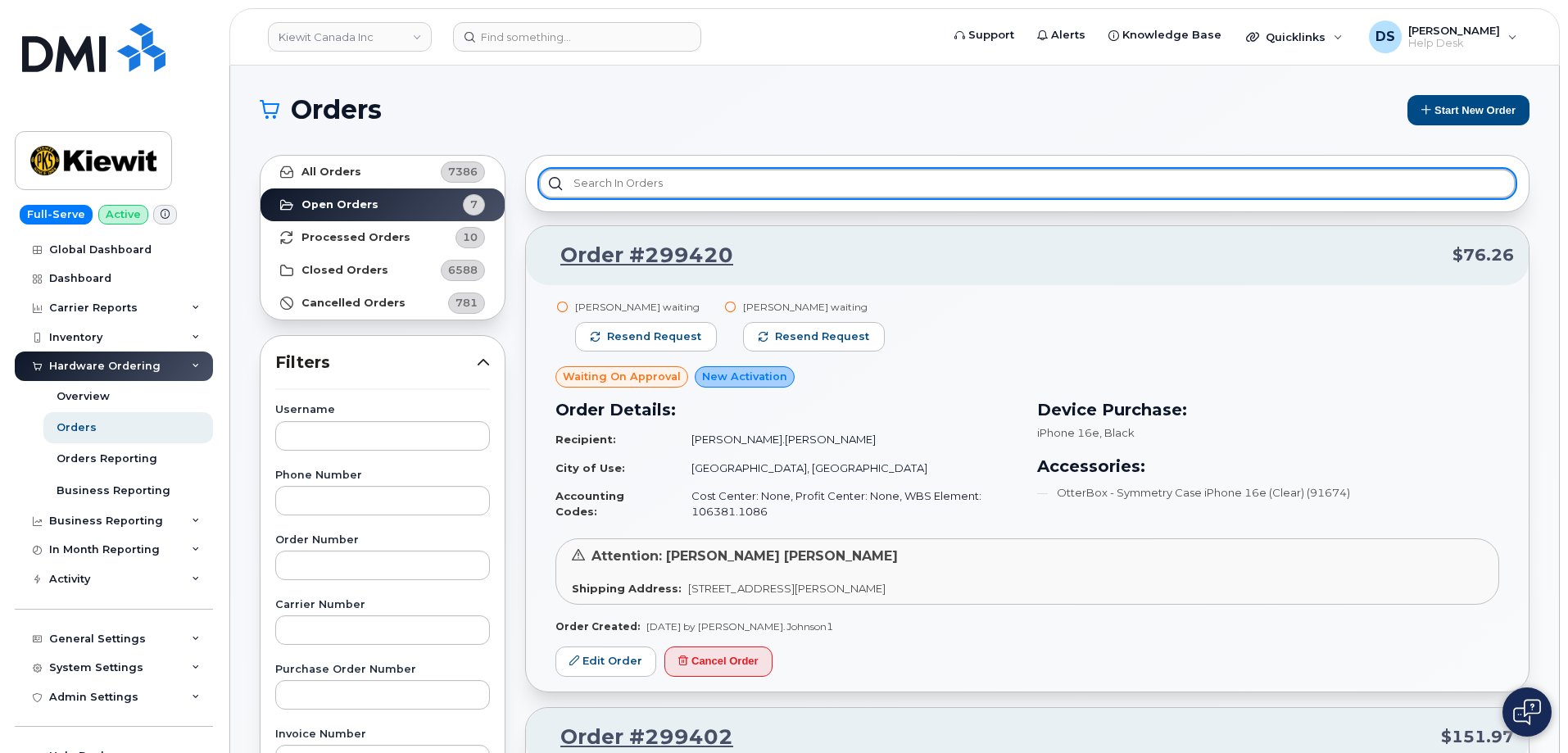
click at [604, 179] on input "text" at bounding box center [1027, 184] width 977 height 30
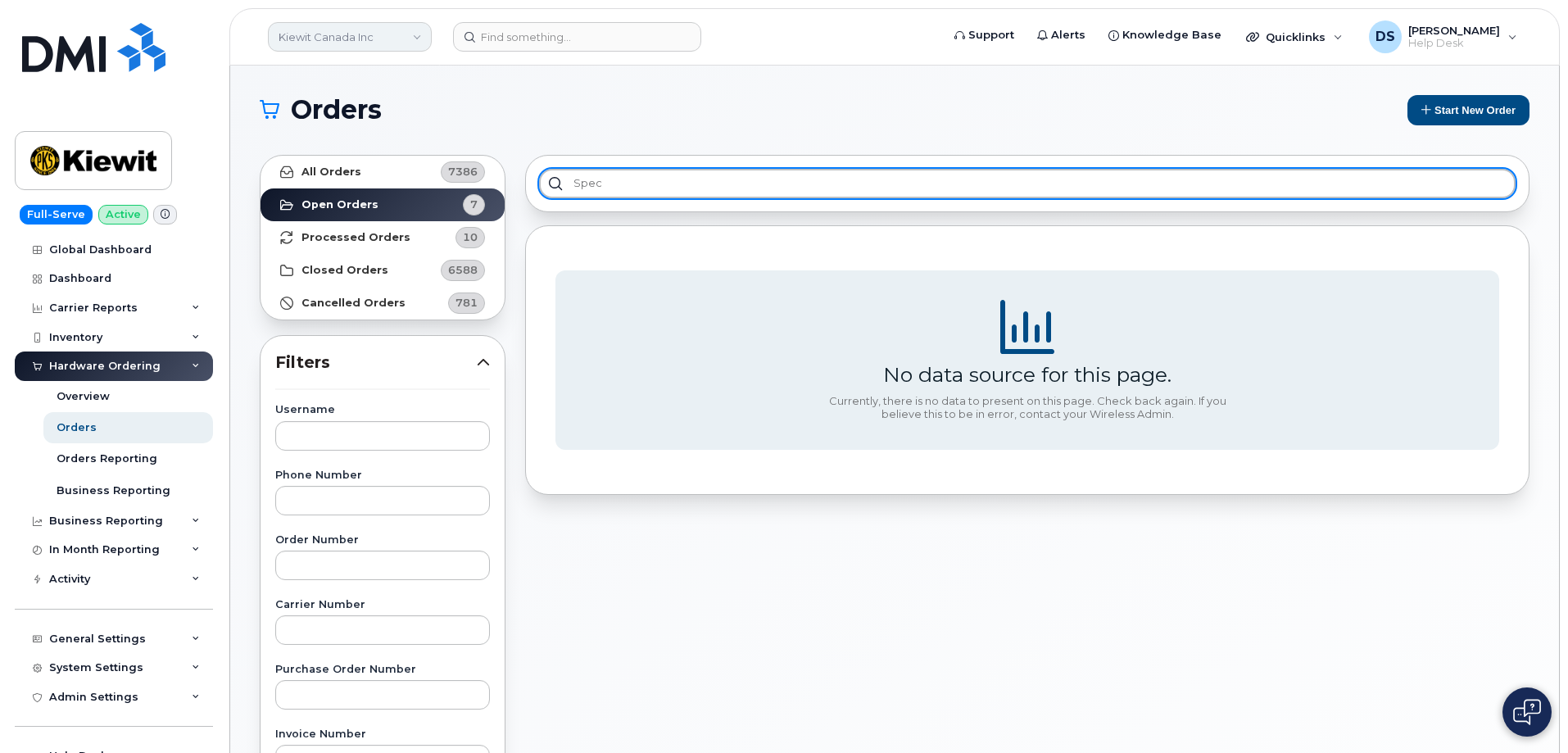
type input "spec"
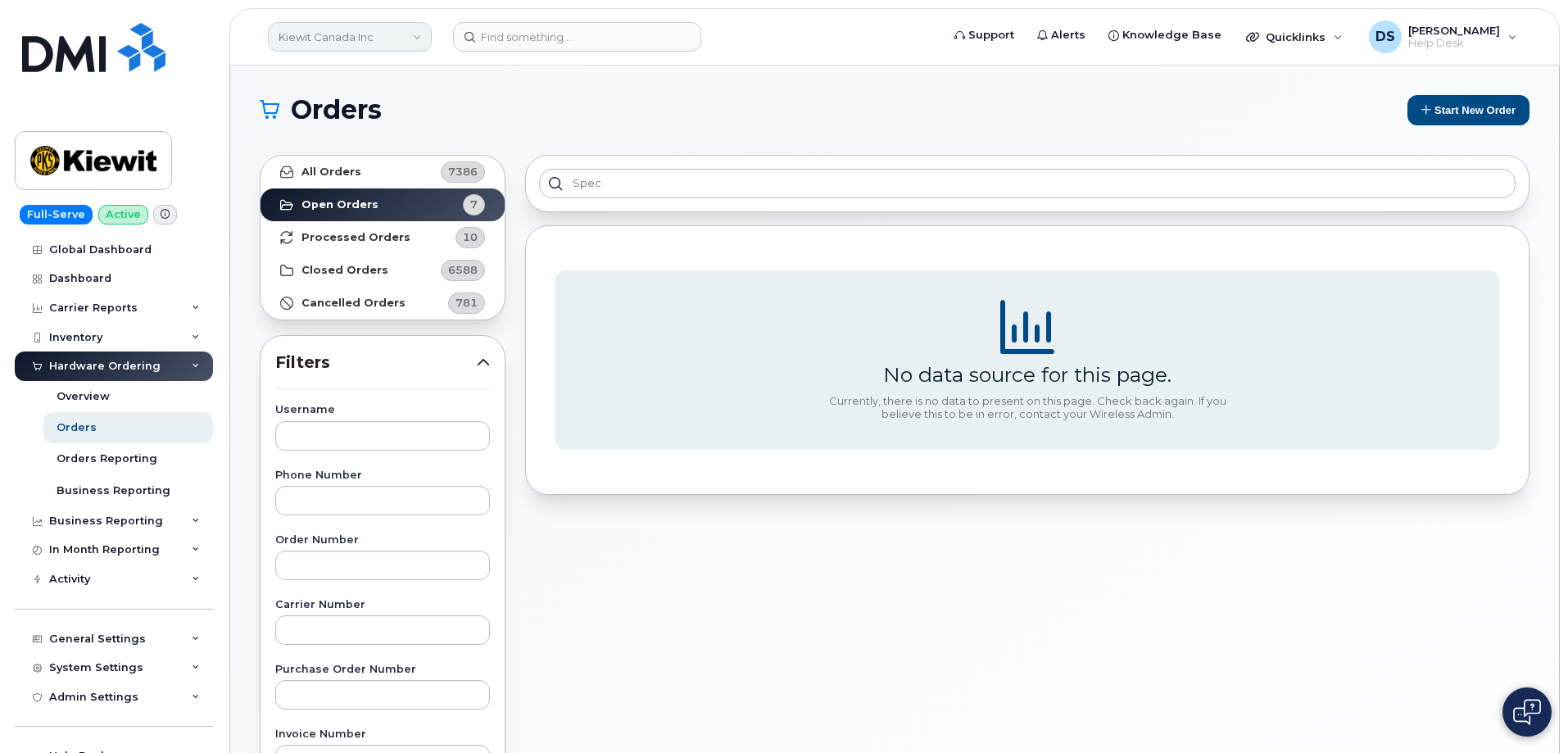
click at [418, 41] on link "Kiewit Canada Inc" at bounding box center [350, 37] width 164 height 30
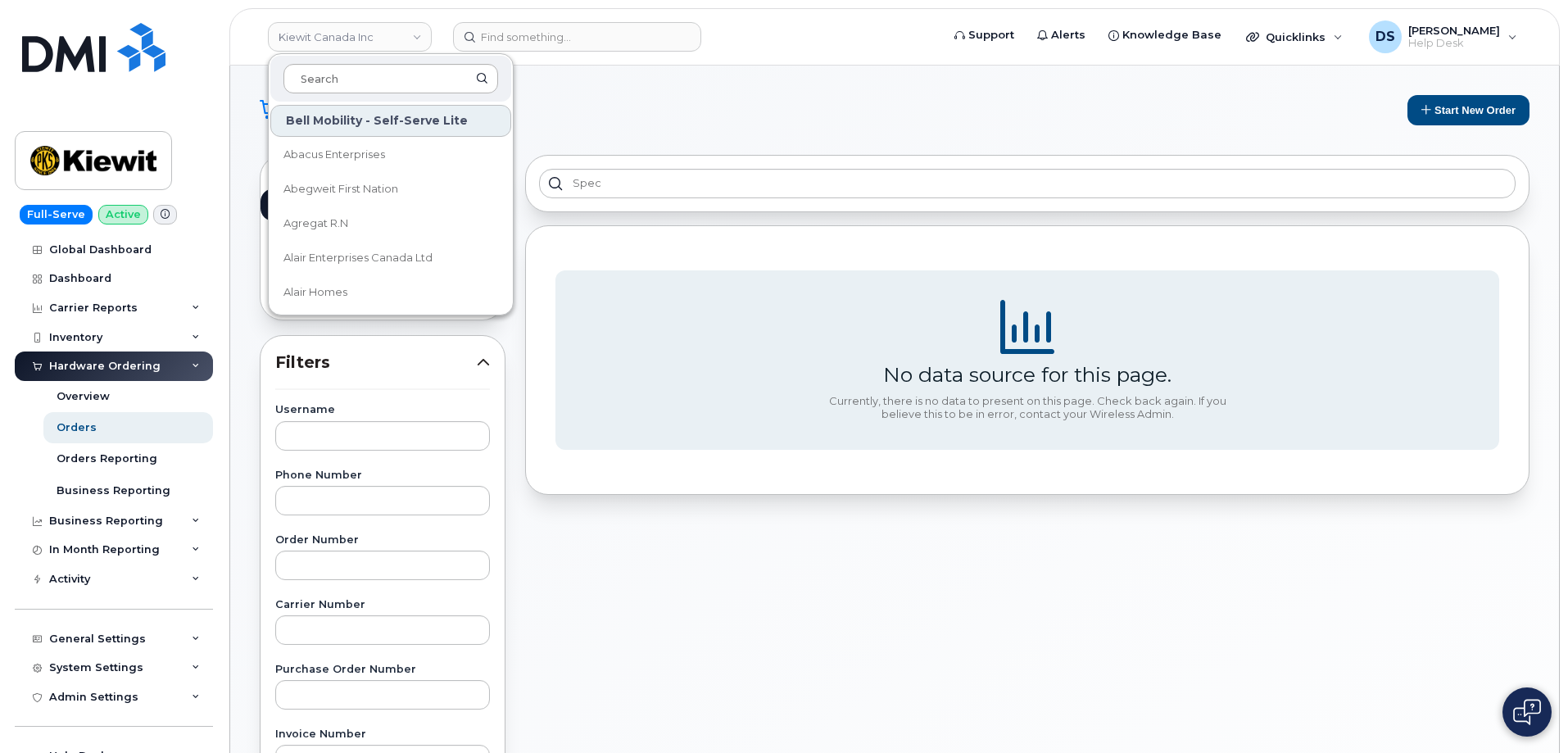
click at [342, 74] on input at bounding box center [391, 79] width 215 height 30
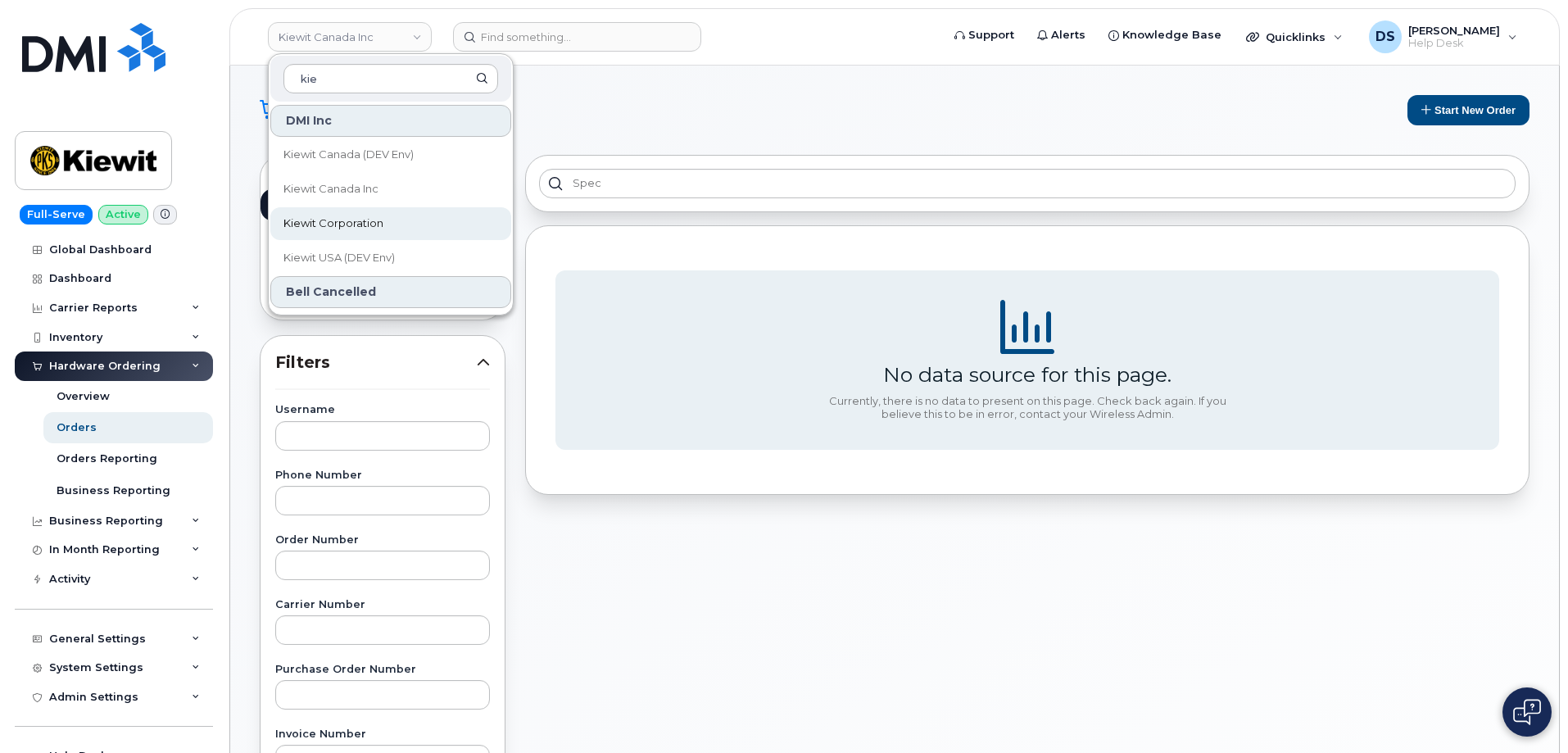
type input "kie"
click at [331, 214] on link "Kiewit Corporation" at bounding box center [390, 224] width 241 height 33
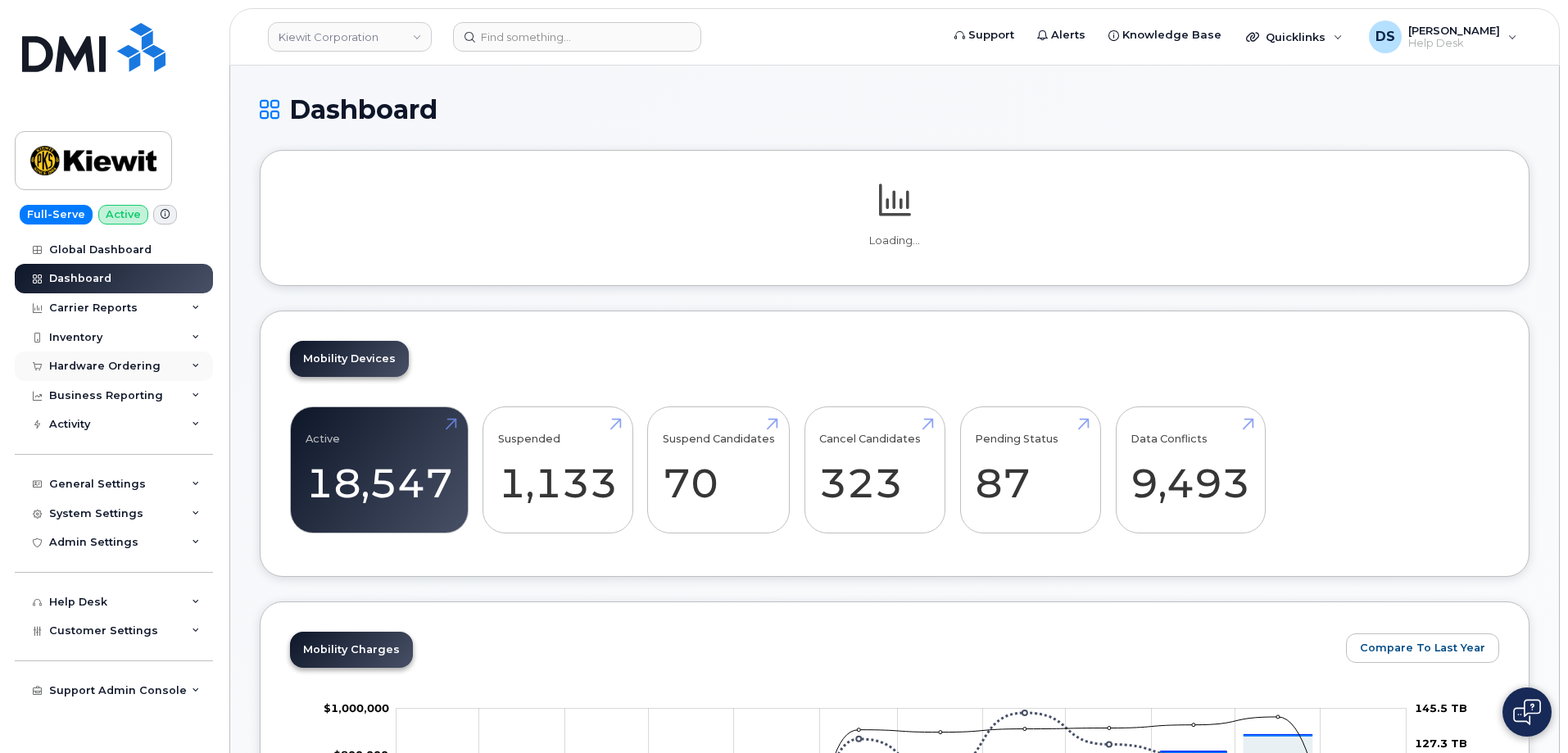
click at [196, 365] on icon at bounding box center [196, 367] width 8 height 8
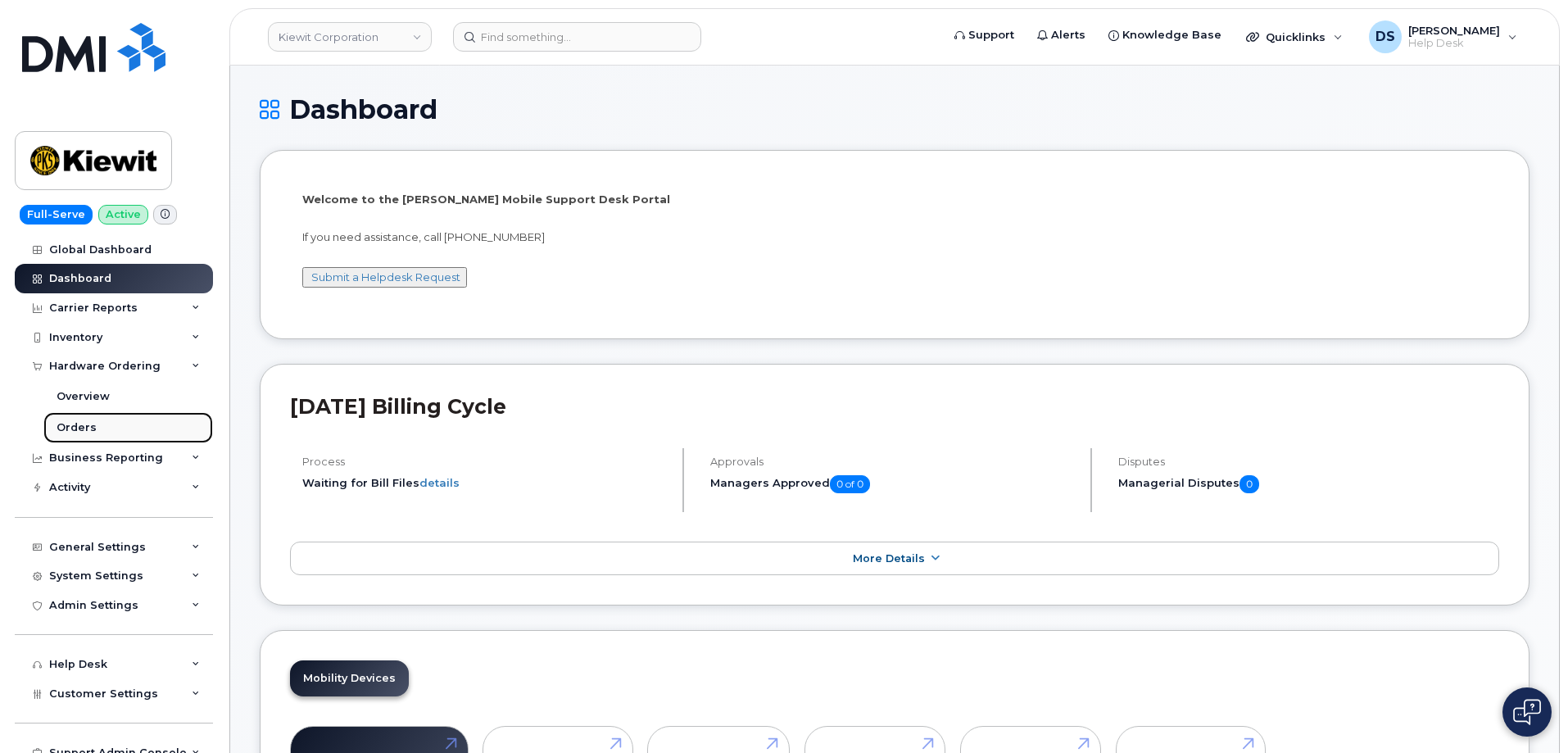
click at [103, 422] on link "Orders" at bounding box center [128, 428] width 170 height 31
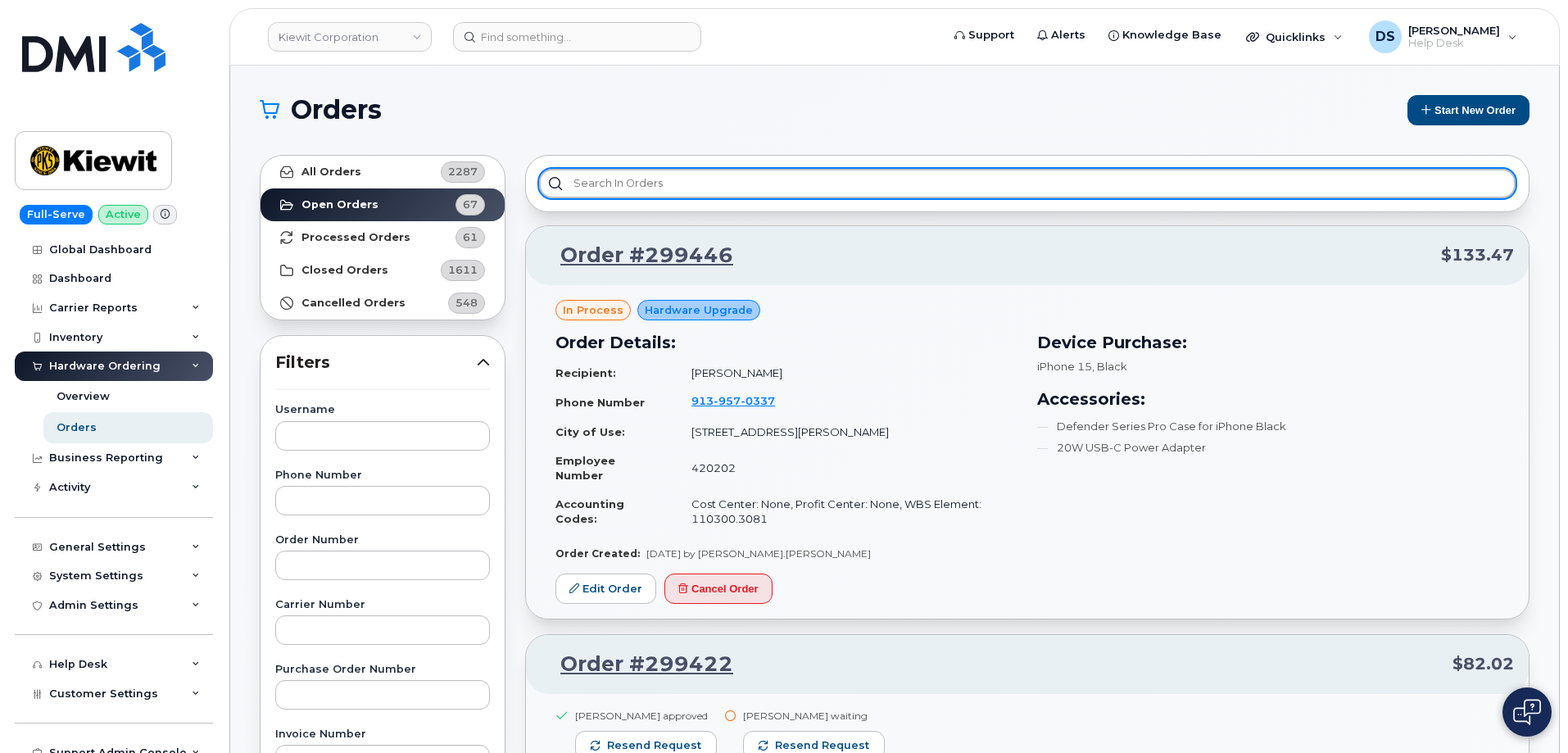
click at [572, 180] on input "text" at bounding box center [1027, 184] width 977 height 30
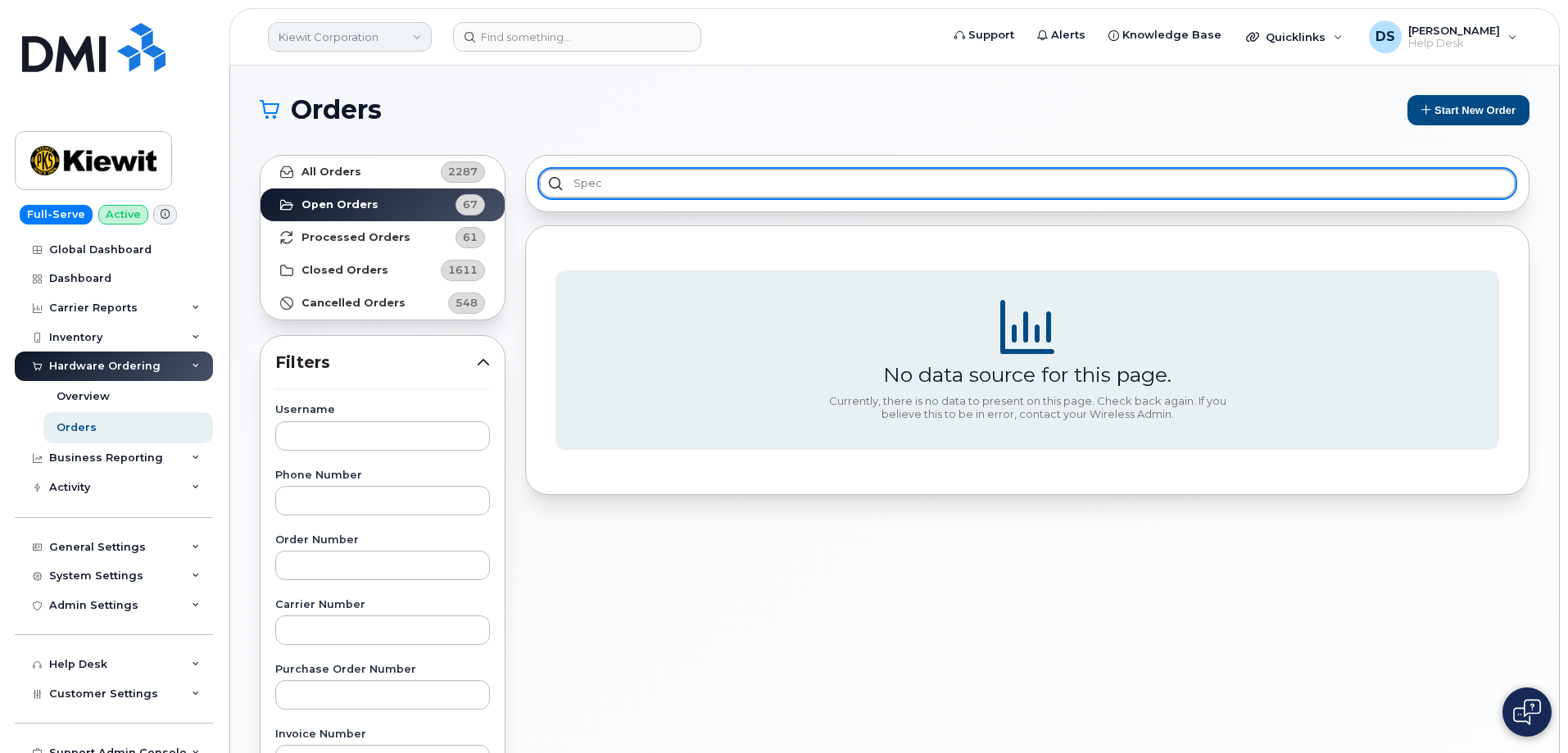
type input "spec"
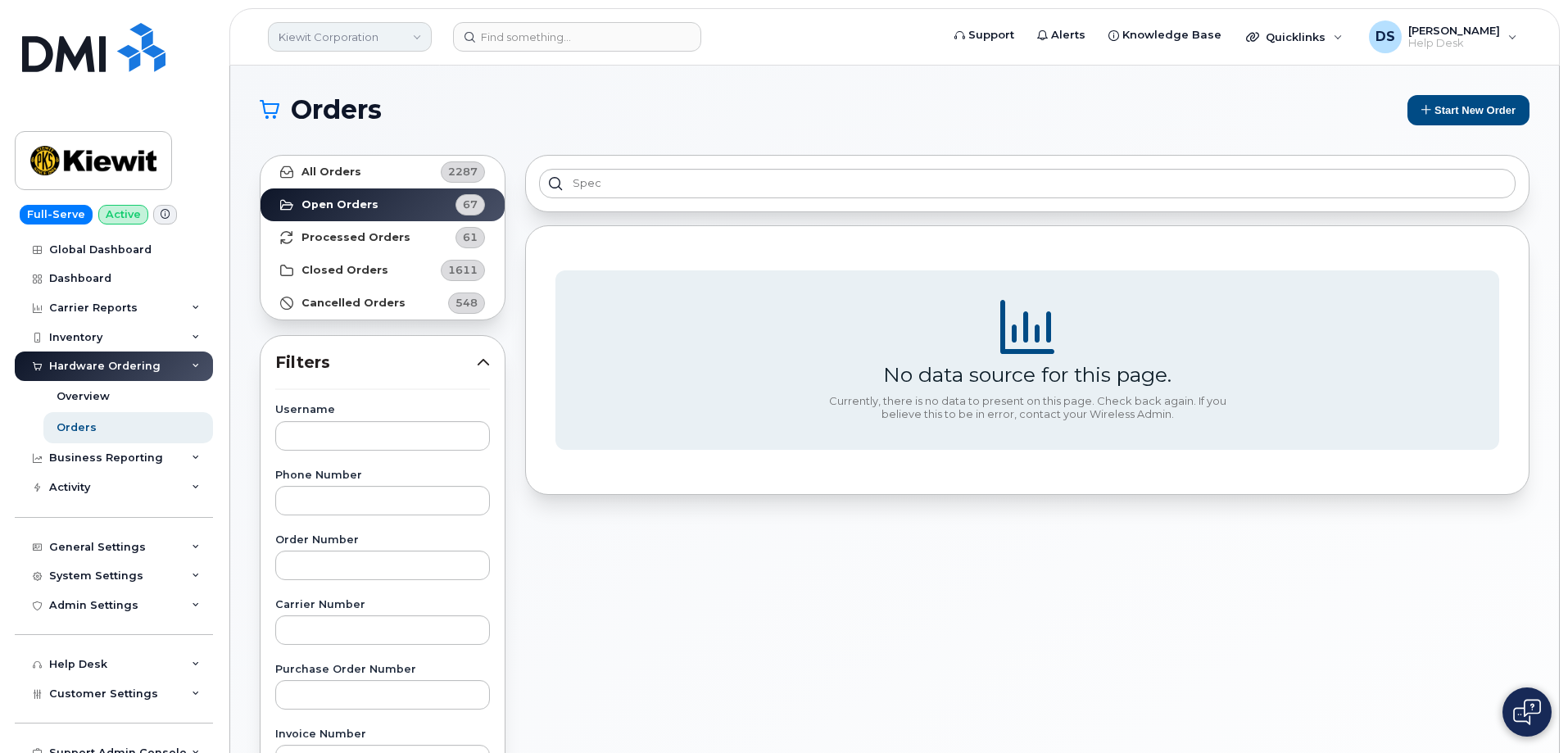
click at [418, 34] on link "Kiewit Corporation" at bounding box center [350, 37] width 164 height 30
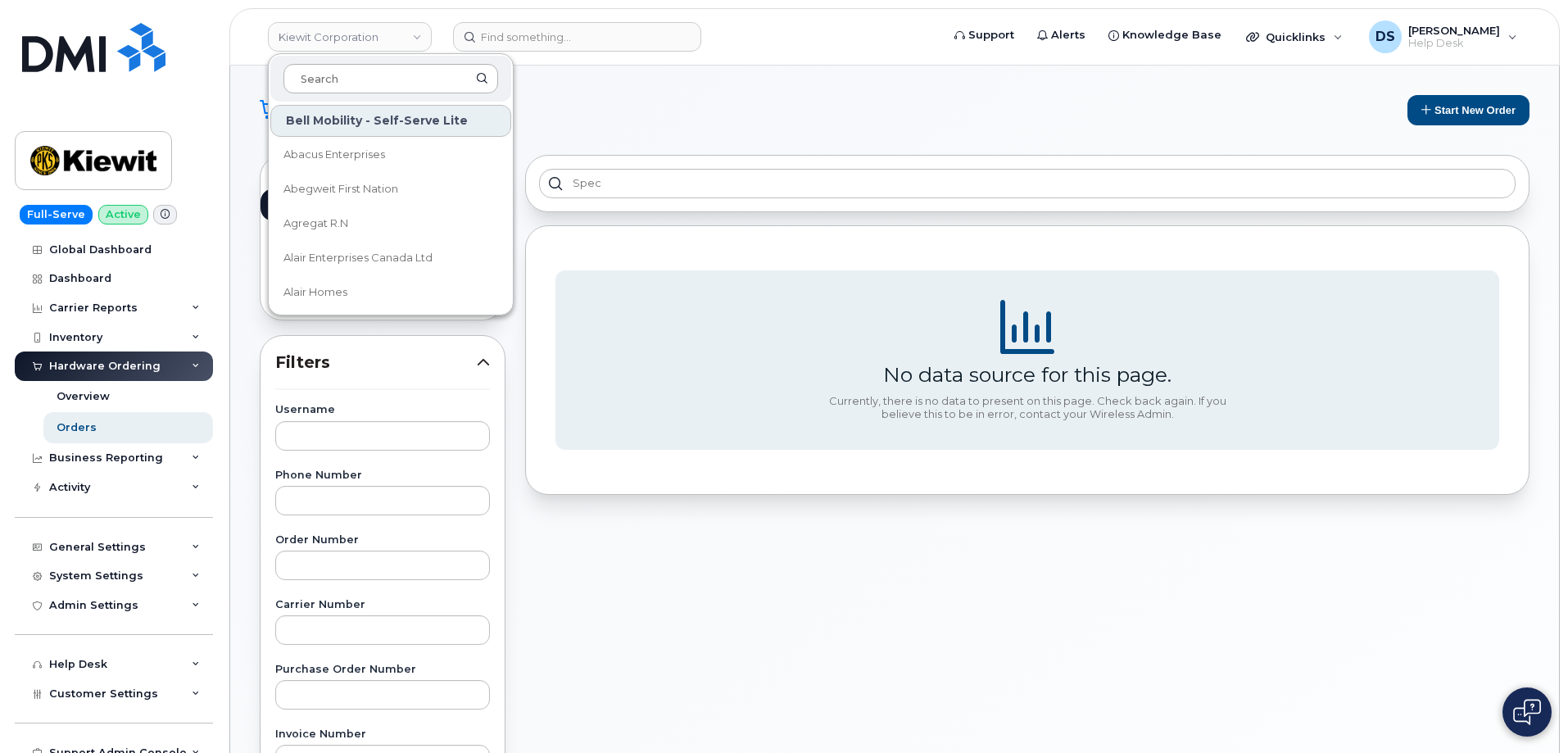
click at [390, 81] on input at bounding box center [391, 79] width 215 height 30
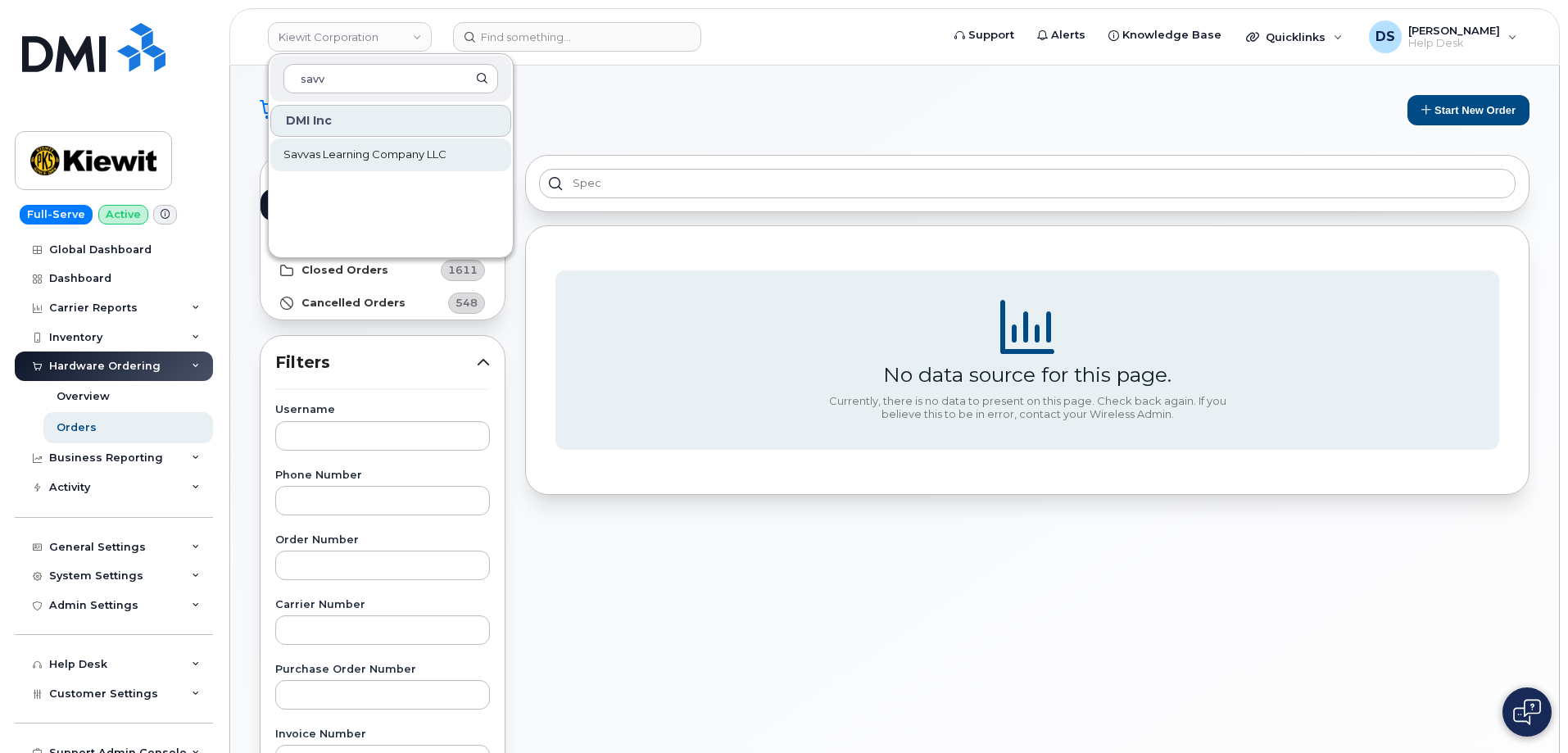
type input "savv"
click at [353, 156] on span "Savvas Learning Company LLC" at bounding box center [365, 155] width 163 height 17
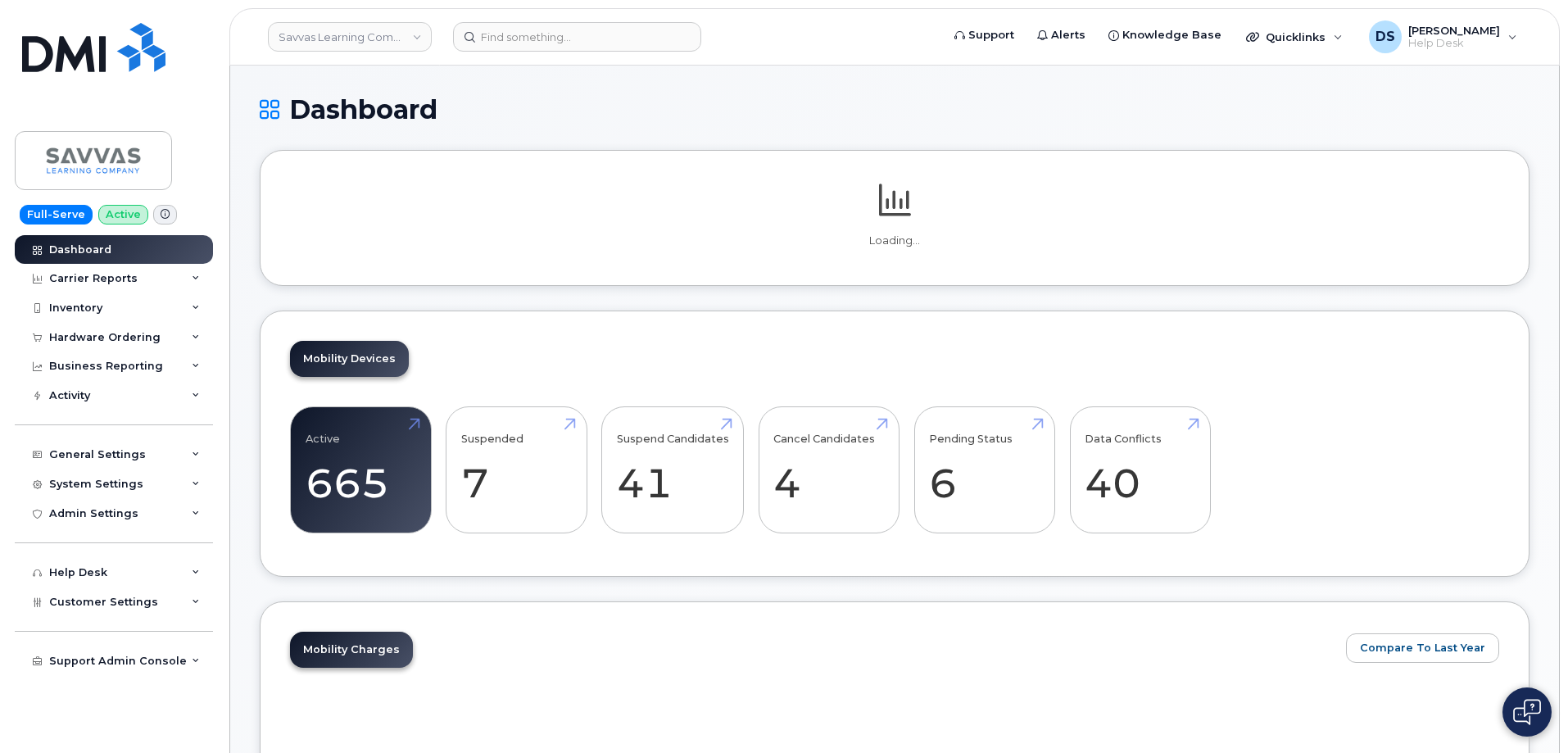
drag, startPoint x: 201, startPoint y: 329, endPoint x: 115, endPoint y: 386, distance: 103.2
click at [202, 329] on div "Hardware Ordering" at bounding box center [114, 338] width 198 height 30
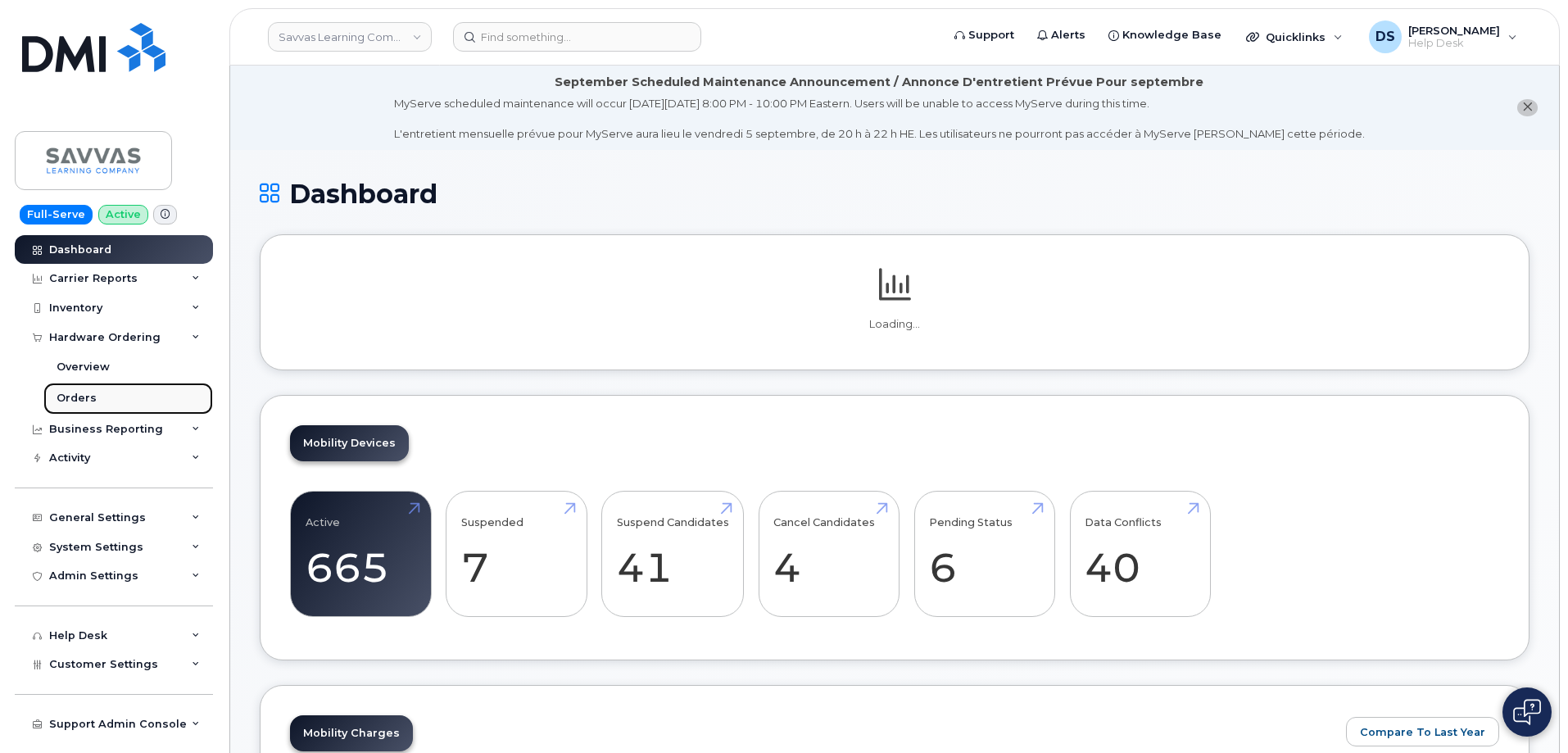
click at [76, 390] on link "Orders" at bounding box center [128, 399] width 170 height 31
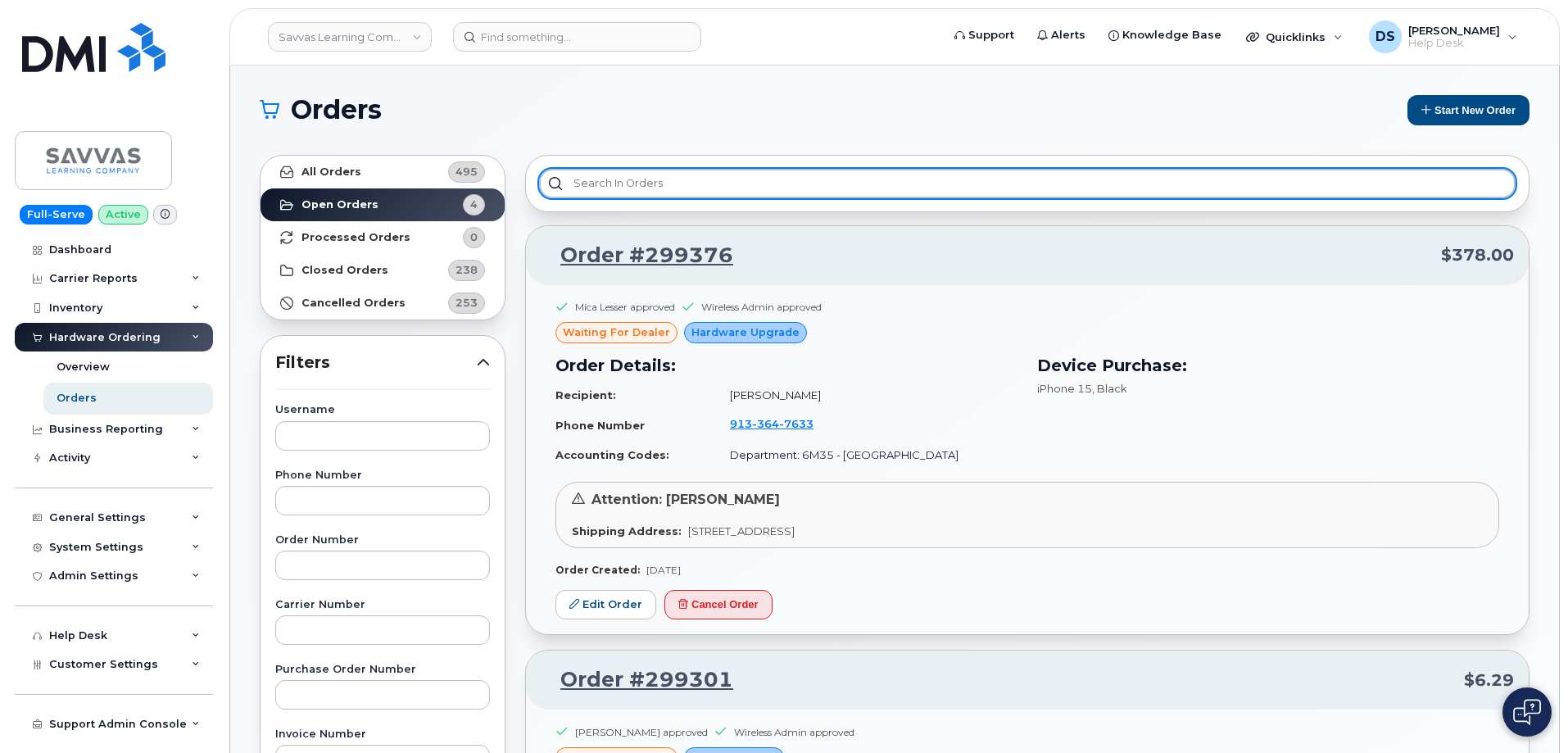
click at [614, 179] on input "text" at bounding box center [1027, 184] width 977 height 30
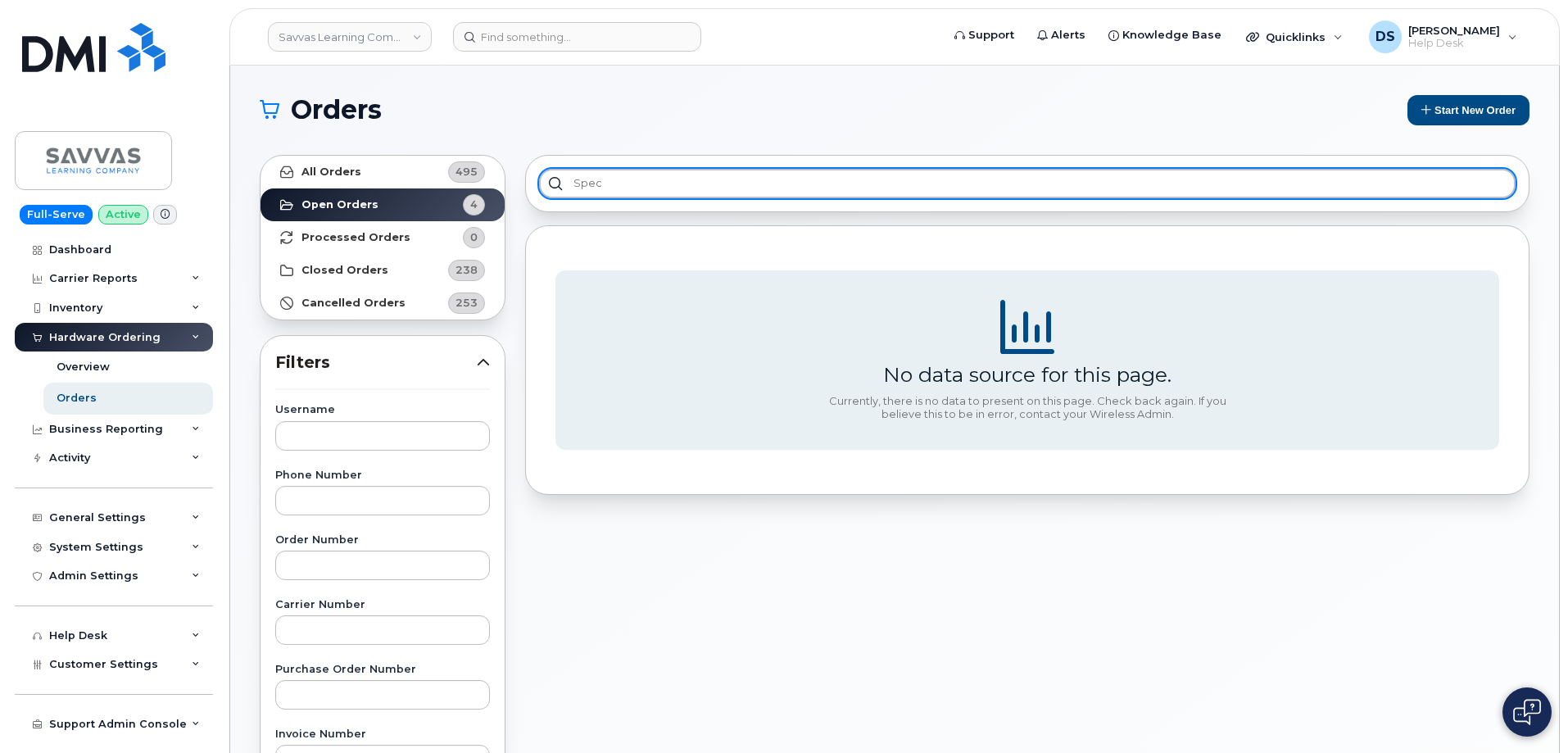
type input "spec"
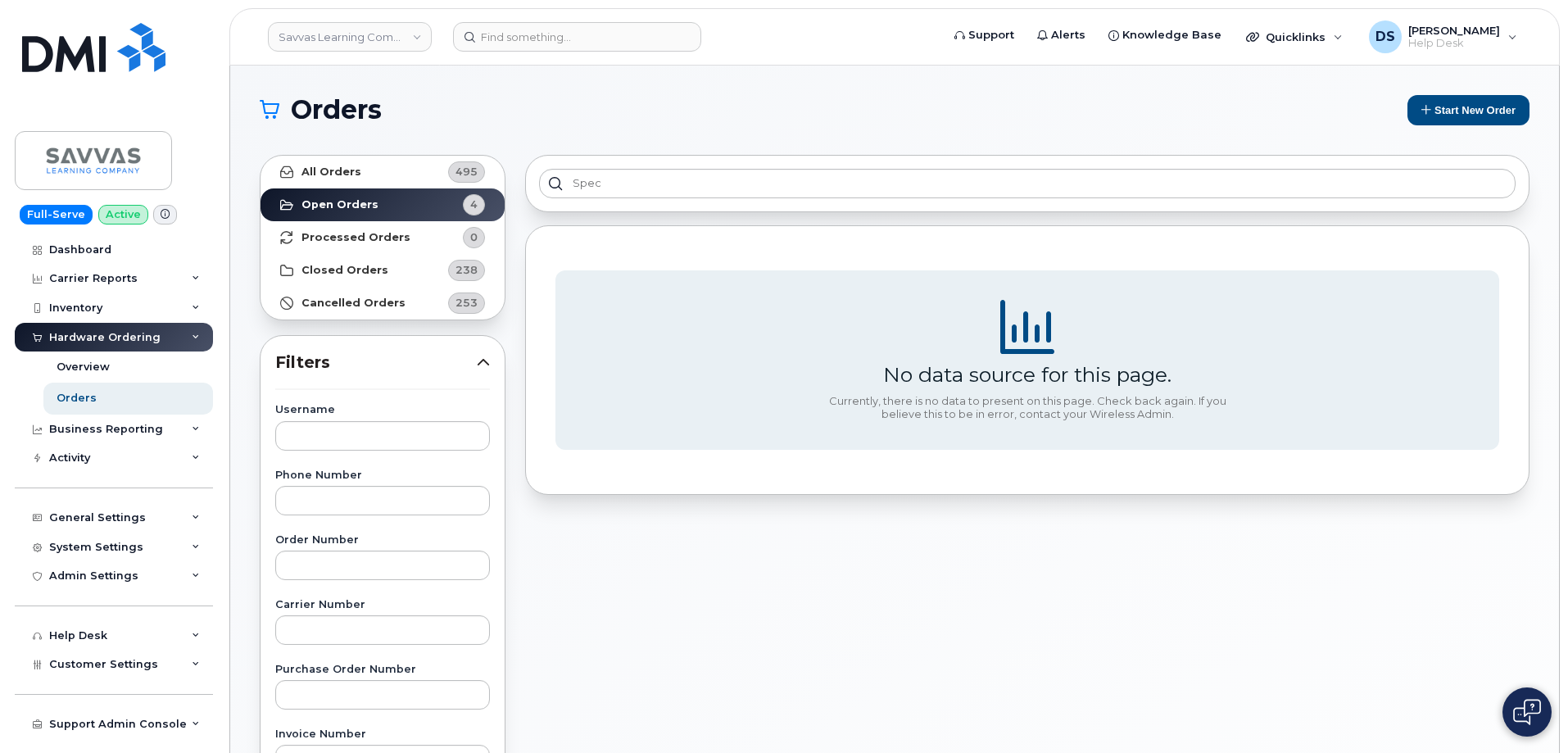
click at [579, 118] on h1 "Orders" at bounding box center [826, 110] width 1133 height 26
